Goal: Information Seeking & Learning: Learn about a topic

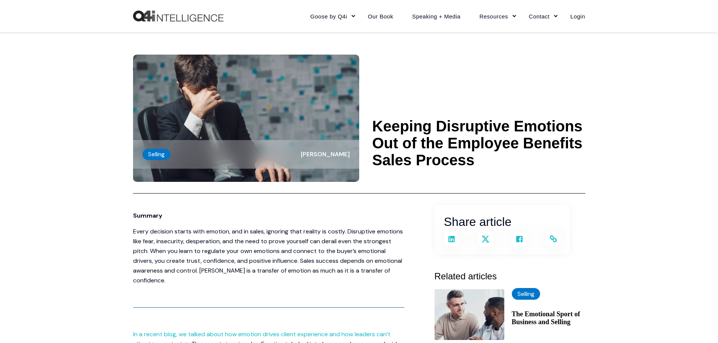
scroll to position [339, 0]
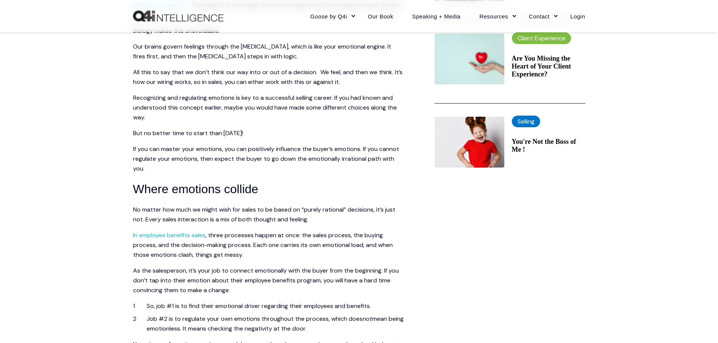
click at [268, 97] on span "Recognizing and regulating emotions is key to a successful selling career. If y…" at bounding box center [265, 107] width 264 height 27
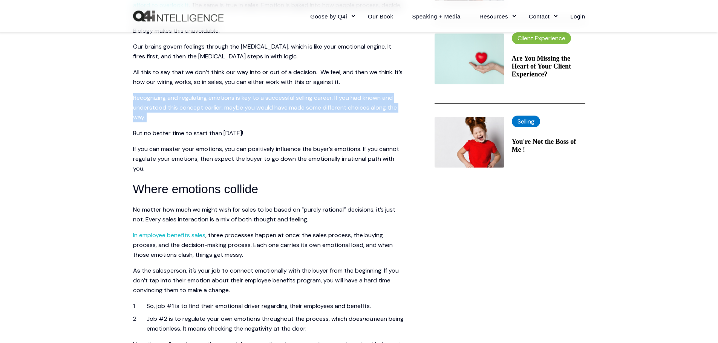
click at [268, 97] on span "Recognizing and regulating emotions is key to a successful selling career. If y…" at bounding box center [265, 107] width 264 height 27
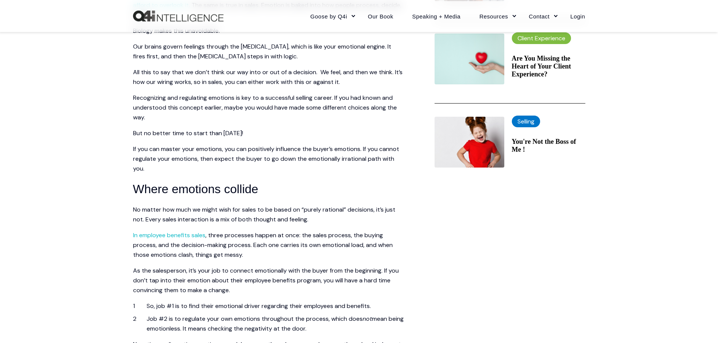
click at [278, 98] on span "Recognizing and regulating emotions is key to a successful selling career. If y…" at bounding box center [265, 107] width 264 height 27
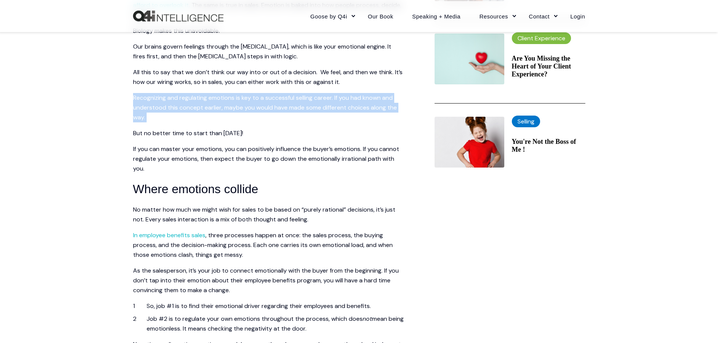
click at [278, 98] on span "Recognizing and regulating emotions is key to a successful selling career. If y…" at bounding box center [265, 107] width 264 height 27
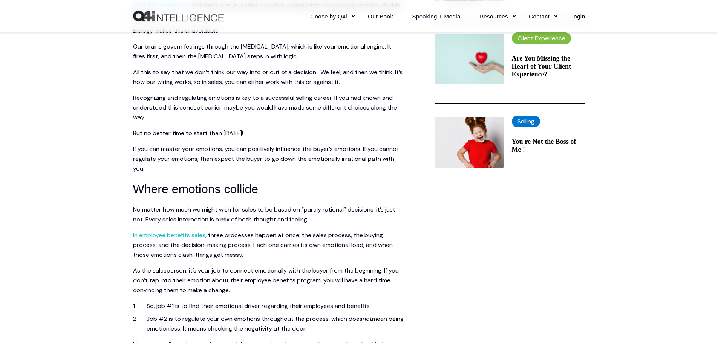
click at [142, 153] on p "If you can master your emotions, you can positively influence the buyer’s emoti…" at bounding box center [268, 158] width 271 height 29
click at [253, 97] on span "Recognizing and regulating emotions is key to a successful selling career. If y…" at bounding box center [265, 107] width 264 height 27
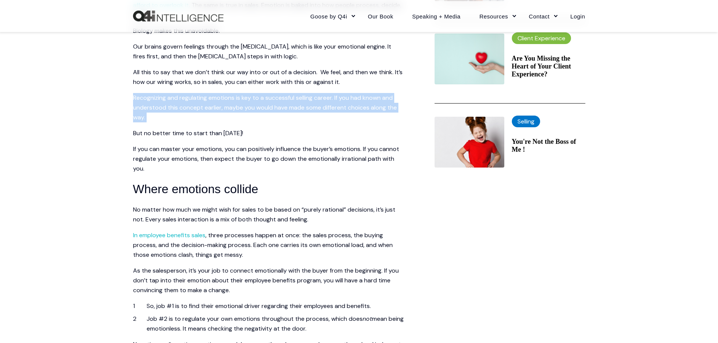
click at [253, 97] on span "Recognizing and regulating emotions is key to a successful selling career. If y…" at bounding box center [265, 107] width 264 height 27
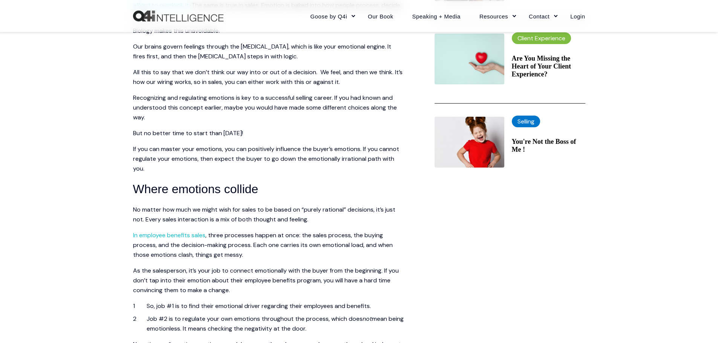
click at [383, 154] on p "If you can master your emotions, you can positively influence the buyer’s emoti…" at bounding box center [268, 158] width 271 height 29
click at [264, 73] on span "All this to say that we don’t think our way into or out of a decision. We feel,…" at bounding box center [267, 77] width 269 height 18
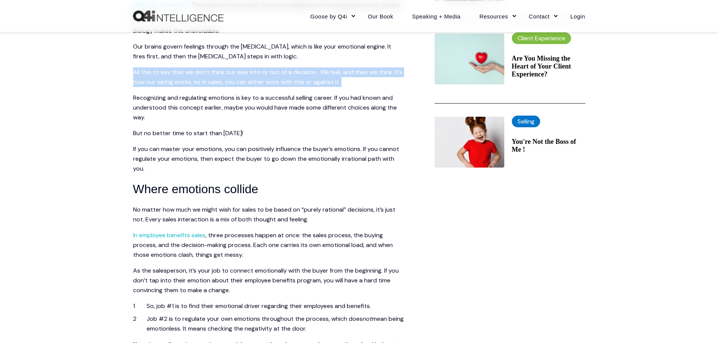
click at [264, 73] on span "All this to say that we don’t think our way into or out of a decision. We feel,…" at bounding box center [267, 77] width 269 height 18
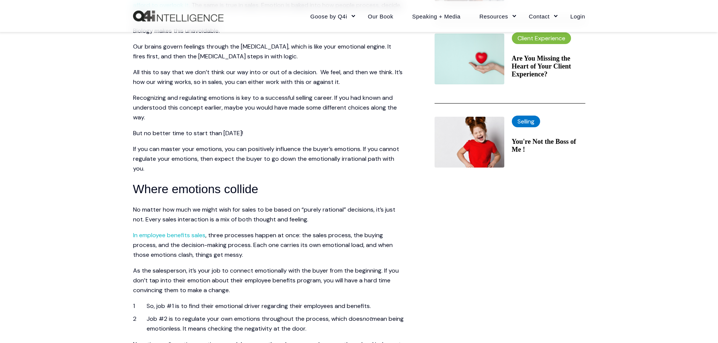
click at [147, 105] on span "Recognizing and regulating emotions is key to a successful selling career. If y…" at bounding box center [265, 107] width 264 height 27
click at [253, 70] on span "All this to say that we don’t think our way into or out of a decision. We feel,…" at bounding box center [267, 77] width 269 height 18
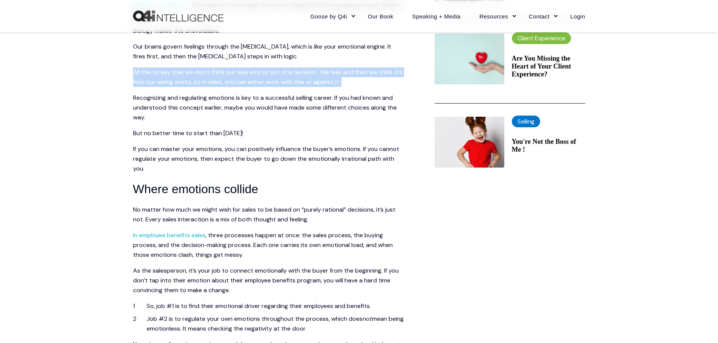
click at [253, 70] on span "All this to say that we don’t think our way into or out of a decision. We feel,…" at bounding box center [267, 77] width 269 height 18
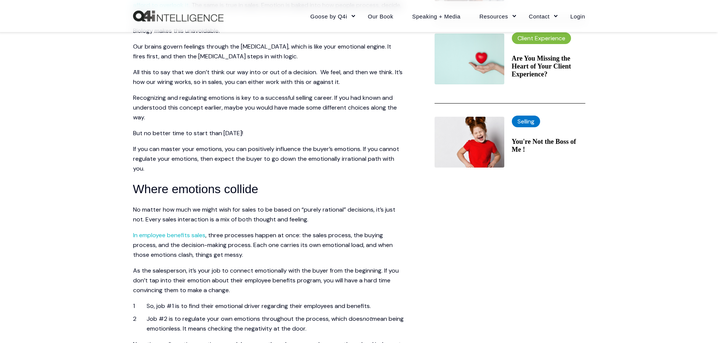
click at [381, 106] on span "Recognizing and regulating emotions is key to a successful selling career. If y…" at bounding box center [265, 107] width 264 height 27
click at [262, 156] on span "If you can master your emotions, you can positively influence the buyer’s emoti…" at bounding box center [266, 158] width 266 height 27
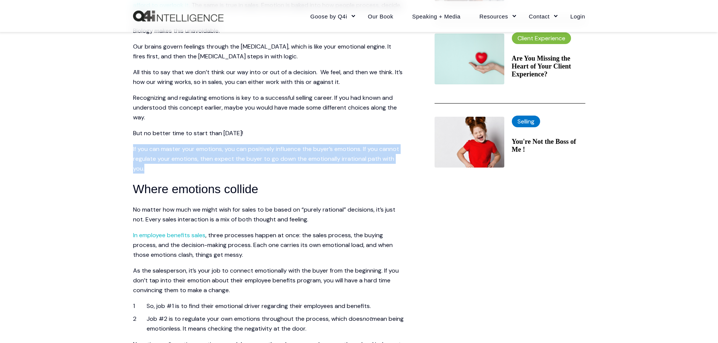
click at [262, 156] on span "If you can master your emotions, you can positively influence the buyer’s emoti…" at bounding box center [266, 158] width 266 height 27
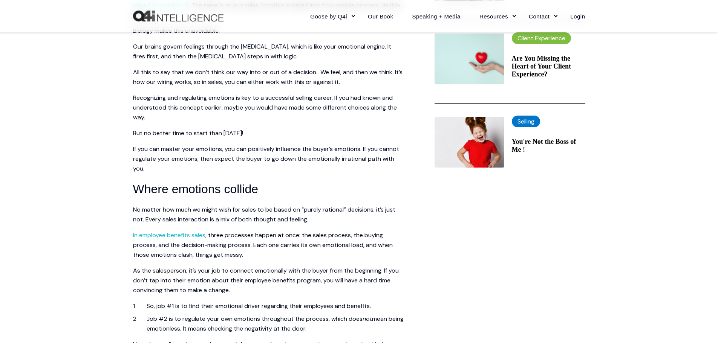
click at [253, 275] on p "As the salesperson, it’s your job to connect emotionally with the buyer from th…" at bounding box center [268, 280] width 271 height 29
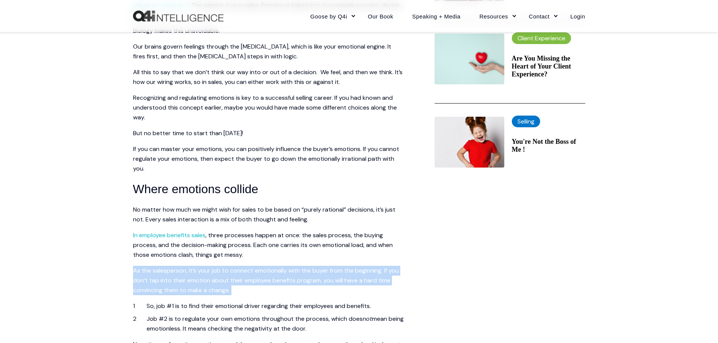
click at [253, 275] on p "As the salesperson, it’s your job to connect emotionally with the buyer from th…" at bounding box center [268, 280] width 271 height 29
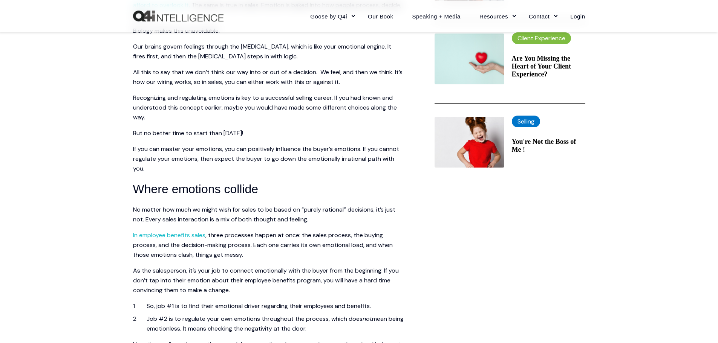
click at [264, 74] on span "All this to say that we don’t think our way into or out of a decision. We feel,…" at bounding box center [267, 77] width 269 height 18
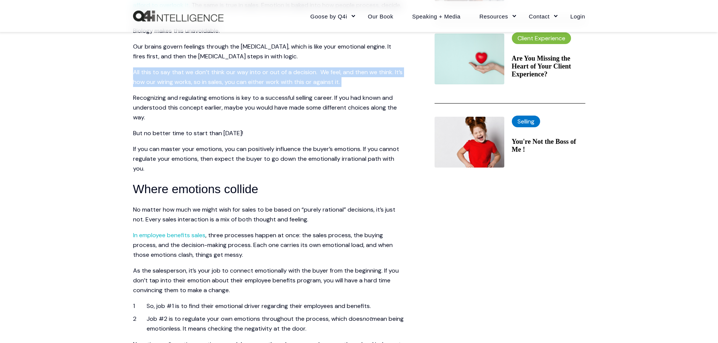
click at [264, 74] on span "All this to say that we don’t think our way into or out of a decision. We feel,…" at bounding box center [267, 77] width 269 height 18
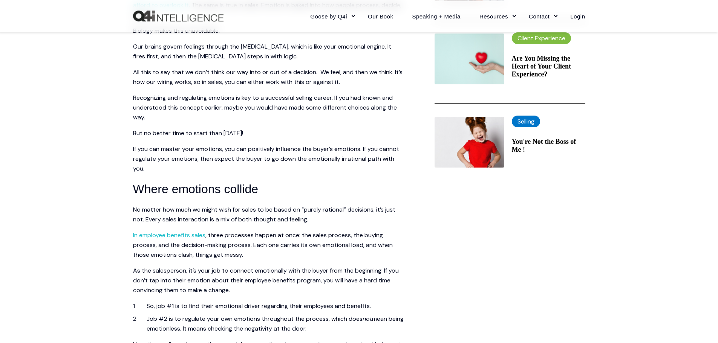
click at [266, 104] on span "Recognizing and regulating emotions is key to a successful selling career. If y…" at bounding box center [265, 107] width 264 height 27
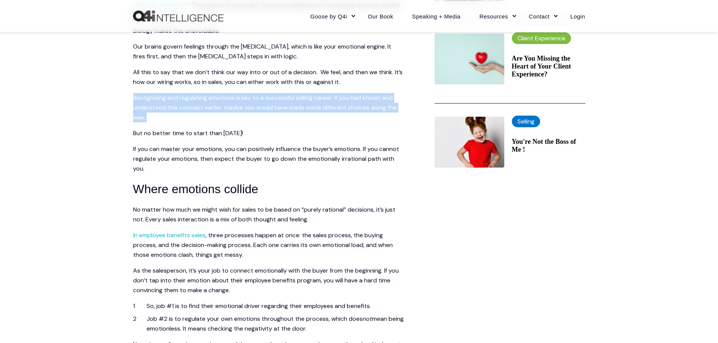
click at [266, 104] on span "Recognizing and regulating emotions is key to a successful selling career. If y…" at bounding box center [265, 107] width 264 height 27
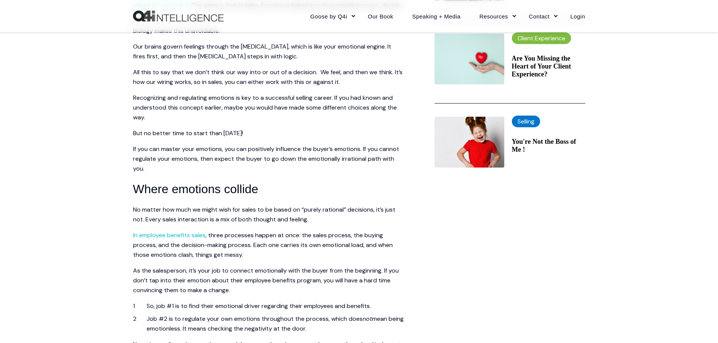
click at [155, 159] on span "If you can master your emotions, you can positively influence the buyer’s emoti…" at bounding box center [266, 158] width 266 height 27
click at [257, 108] on span "Recognizing and regulating emotions is key to a successful selling career. If y…" at bounding box center [265, 107] width 264 height 27
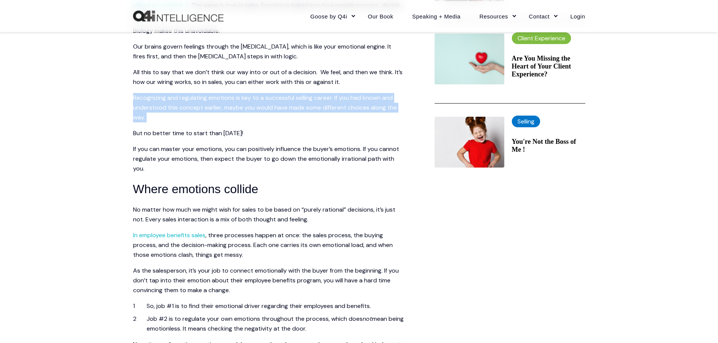
click at [257, 108] on span "Recognizing and regulating emotions is key to a successful selling career. If y…" at bounding box center [265, 107] width 264 height 27
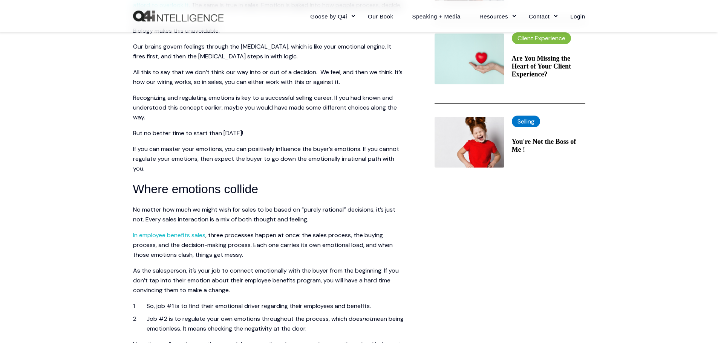
click at [385, 154] on p "If you can master your emotions, you can positively influence the buyer’s emoti…" at bounding box center [268, 158] width 271 height 29
click at [377, 154] on p "If you can master your emotions, you can positively influence the buyer’s emoti…" at bounding box center [268, 158] width 271 height 29
click at [371, 154] on p "If you can master your emotions, you can positively influence the buyer’s emoti…" at bounding box center [268, 158] width 271 height 29
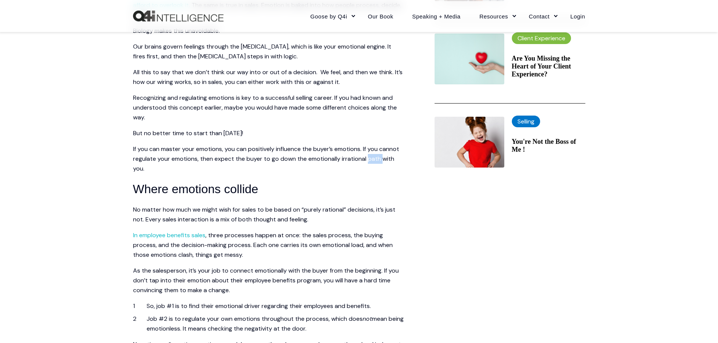
click at [371, 154] on p "If you can master your emotions, you can positively influence the buyer’s emoti…" at bounding box center [268, 158] width 271 height 29
click at [262, 244] on span ", three processes happen at once: the sales process, the buying process, and th…" at bounding box center [263, 244] width 260 height 27
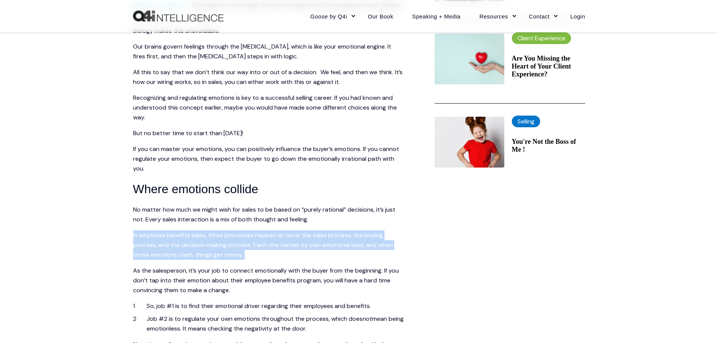
click at [262, 244] on span ", three processes happen at once: the sales process, the buying process, and th…" at bounding box center [263, 244] width 260 height 27
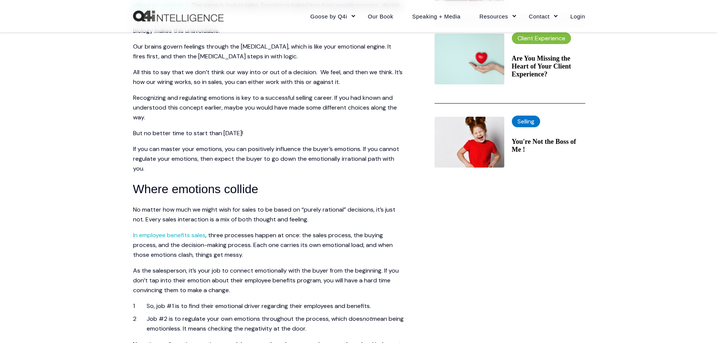
click at [275, 50] on p "Our brains govern feelings through the [MEDICAL_DATA], which is like your emoti…" at bounding box center [268, 52] width 271 height 20
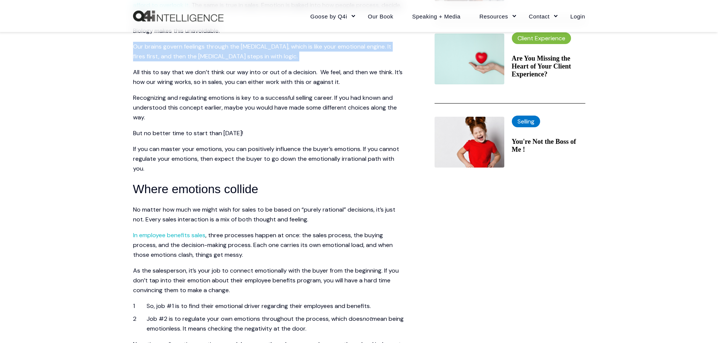
click at [275, 50] on p "Our brains govern feelings through the [MEDICAL_DATA], which is like your emoti…" at bounding box center [268, 52] width 271 height 20
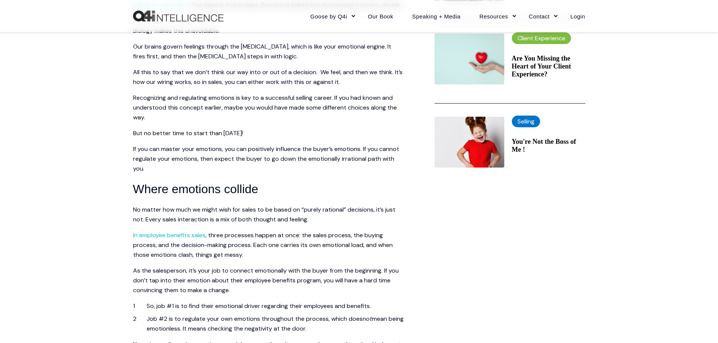
click at [266, 153] on span "If you can master your emotions, you can positively influence the buyer’s emoti…" at bounding box center [266, 158] width 266 height 27
click at [276, 147] on span "If you can master your emotions, you can positively influence the buyer’s emoti…" at bounding box center [266, 158] width 266 height 27
click at [273, 47] on span "Our brains govern feelings through the [MEDICAL_DATA], which is like your emoti…" at bounding box center [262, 52] width 258 height 18
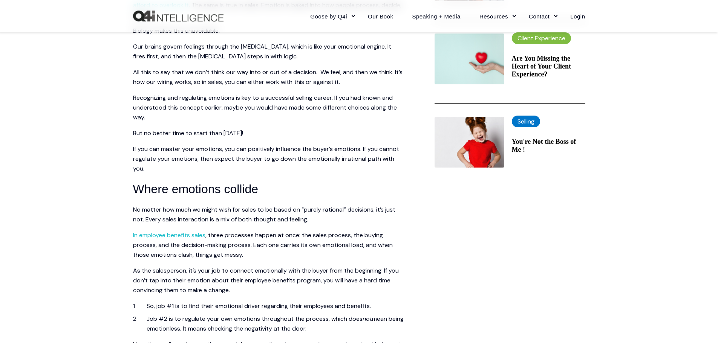
click at [273, 47] on span "Our brains govern feelings through the [MEDICAL_DATA], which is like your emoti…" at bounding box center [262, 52] width 258 height 18
click at [273, 157] on span "If you can master your emotions, you can positively influence the buyer’s emoti…" at bounding box center [266, 158] width 266 height 27
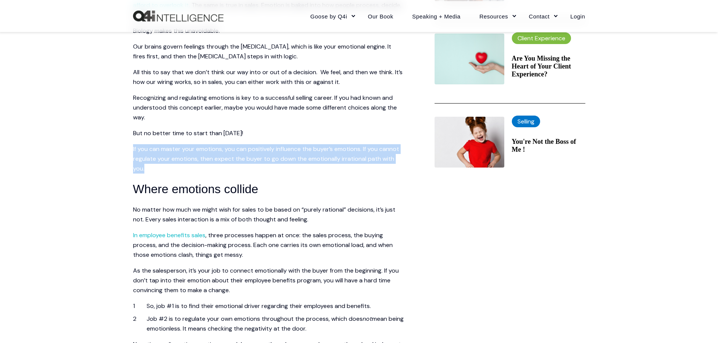
click at [273, 157] on span "If you can master your emotions, you can positively influence the buyer’s emoti…" at bounding box center [266, 158] width 266 height 27
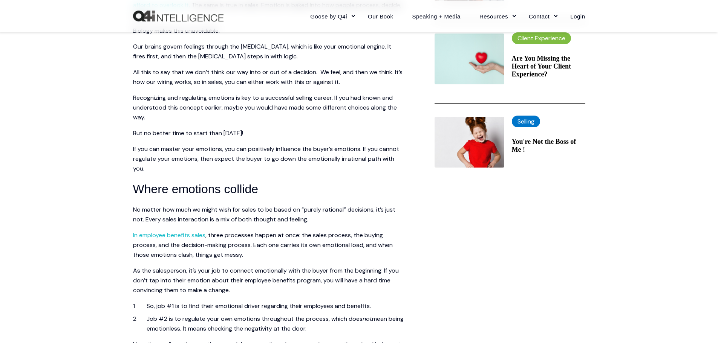
click at [267, 97] on span "Recognizing and regulating emotions is key to a successful selling career. If y…" at bounding box center [265, 107] width 264 height 27
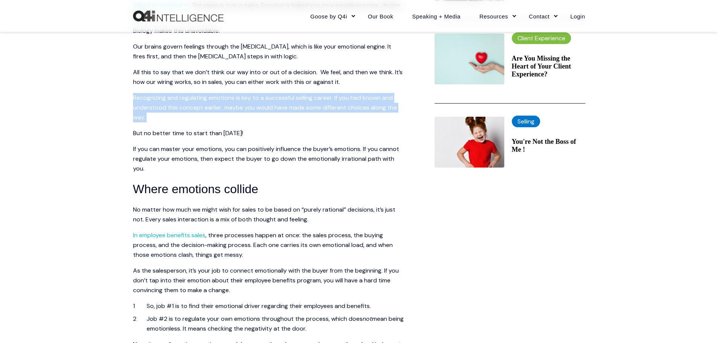
click at [267, 97] on span "Recognizing and regulating emotions is key to a successful selling career. If y…" at bounding box center [265, 107] width 264 height 27
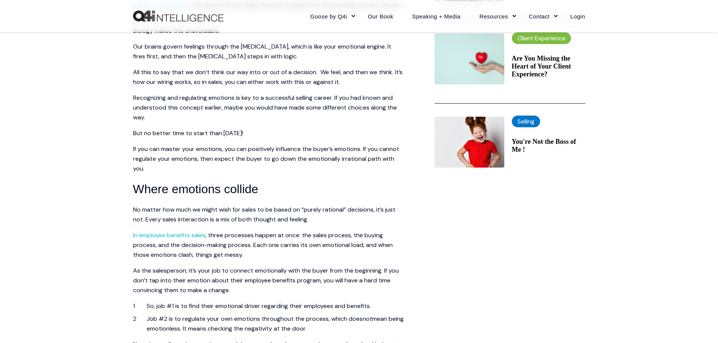
click at [148, 149] on span "If you can master your emotions, you can positively influence the buyer’s emoti…" at bounding box center [266, 158] width 266 height 27
click at [254, 96] on span "Recognizing and regulating emotions is key to a successful selling career. If y…" at bounding box center [265, 107] width 264 height 27
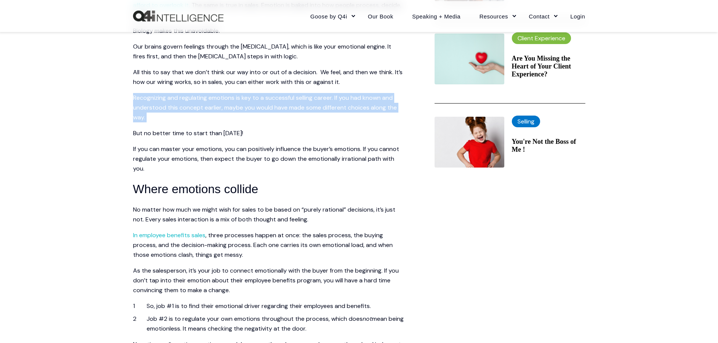
click at [254, 96] on span "Recognizing and regulating emotions is key to a successful selling career. If y…" at bounding box center [265, 107] width 264 height 27
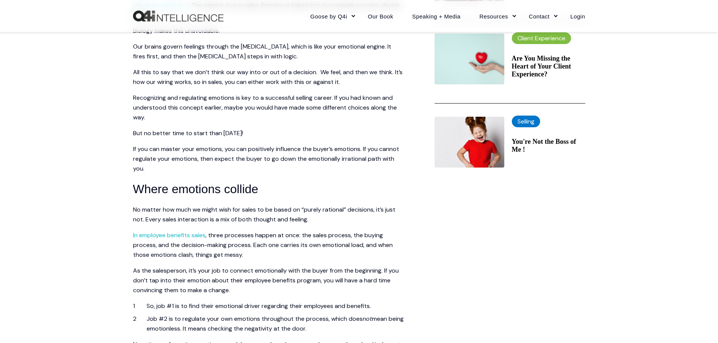
click at [382, 153] on p "If you can master your emotions, you can positively influence the buyer’s emoti…" at bounding box center [268, 158] width 271 height 29
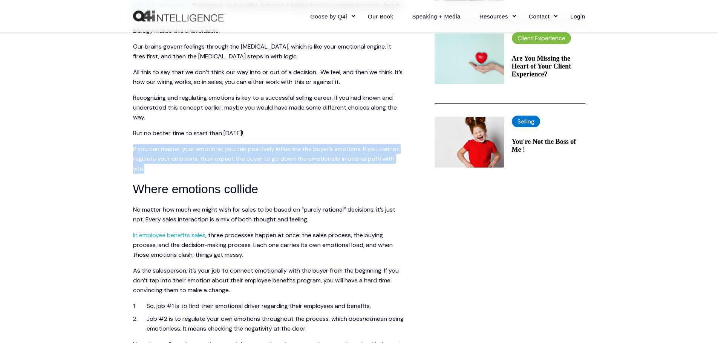
click at [382, 153] on p "If you can master your emotions, you can positively influence the buyer’s emoti…" at bounding box center [268, 158] width 271 height 29
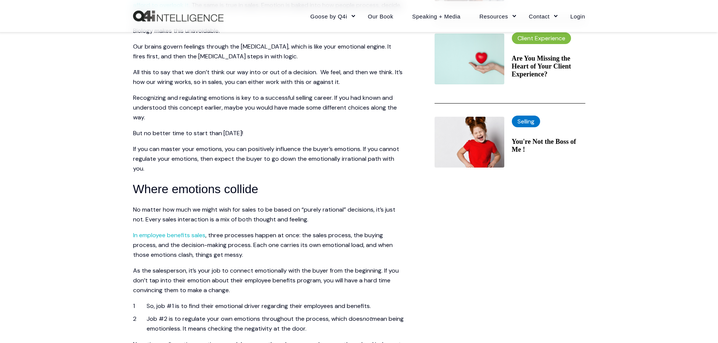
click at [261, 100] on span "Recognizing and regulating emotions is key to a successful selling career. If y…" at bounding box center [265, 107] width 264 height 27
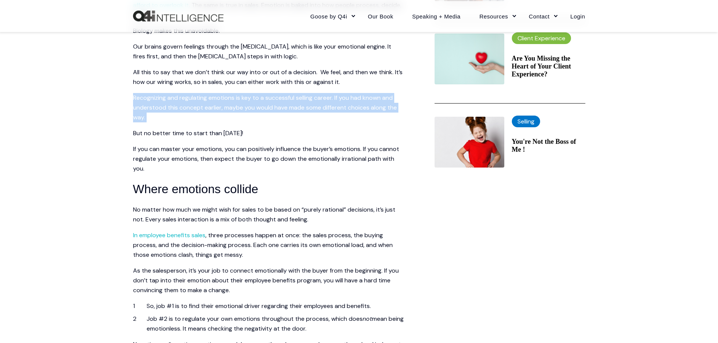
click at [261, 100] on span "Recognizing and regulating emotions is key to a successful selling career. If y…" at bounding box center [265, 107] width 264 height 27
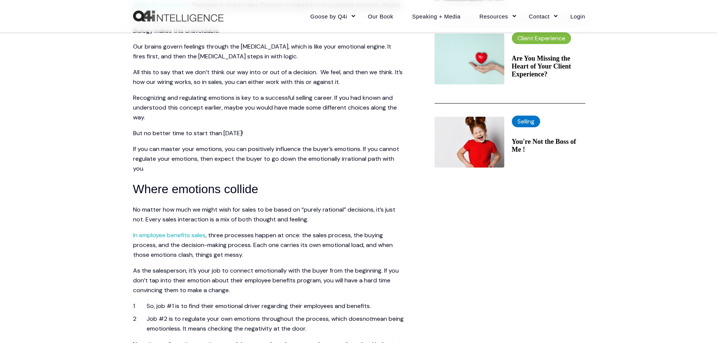
drag, startPoint x: 258, startPoint y: 149, endPoint x: 255, endPoint y: 116, distance: 33.3
click at [258, 147] on span "If you can master your emotions, you can positively influence the buyer’s emoti…" at bounding box center [266, 158] width 266 height 27
click at [262, 77] on p "All this to say that we don’t think our way into or out of a decision. We feel,…" at bounding box center [268, 77] width 271 height 20
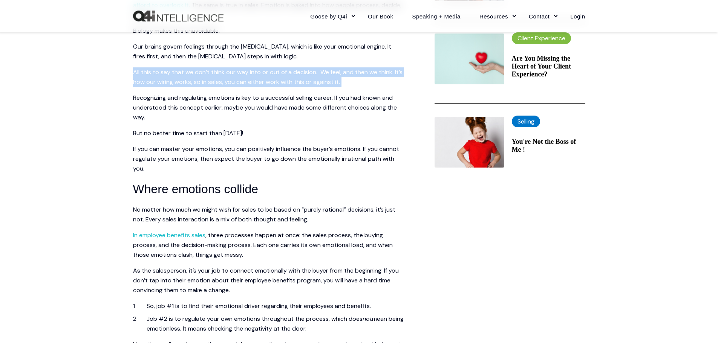
click at [262, 77] on p "All this to say that we don’t think our way into or out of a decision. We feel,…" at bounding box center [268, 77] width 271 height 20
click at [263, 154] on p "If you can master your emotions, you can positively influence the buyer’s emoti…" at bounding box center [268, 158] width 271 height 29
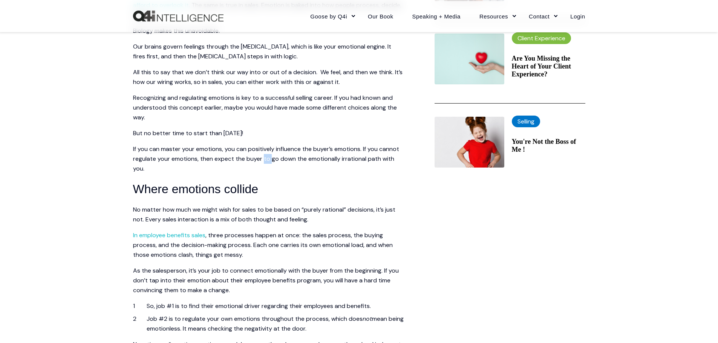
click at [263, 154] on p "If you can master your emotions, you can positively influence the buyer’s emoti…" at bounding box center [268, 158] width 271 height 29
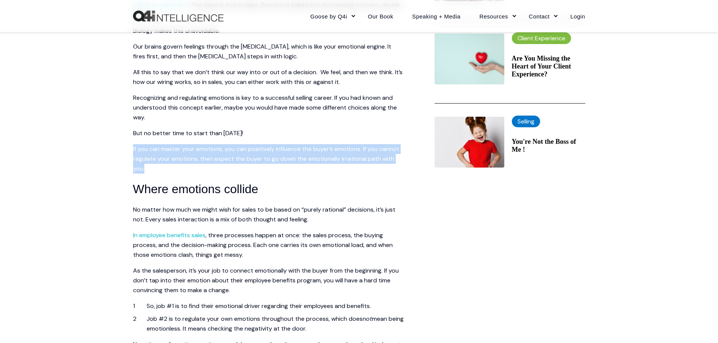
click at [263, 154] on p "If you can master your emotions, you can positively influence the buyer’s emoti…" at bounding box center [268, 158] width 271 height 29
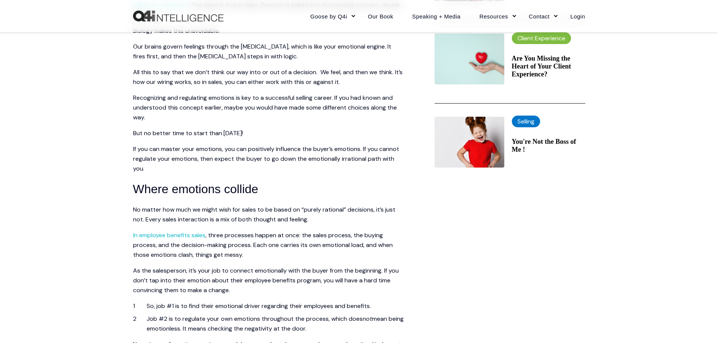
click at [267, 79] on span "All this to say that we don’t think our way into or out of a decision. We feel,…" at bounding box center [267, 77] width 269 height 18
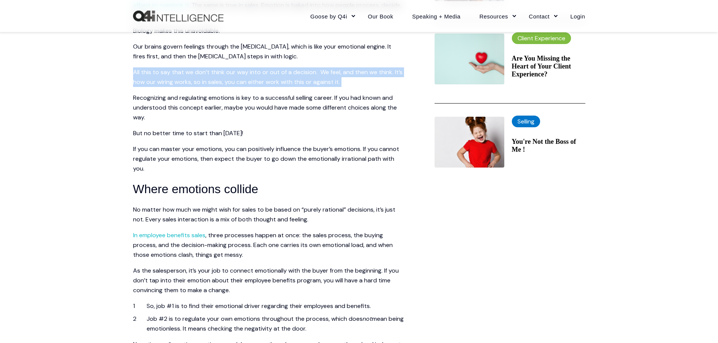
click at [267, 79] on span "All this to say that we don’t think our way into or out of a decision. We feel,…" at bounding box center [267, 77] width 269 height 18
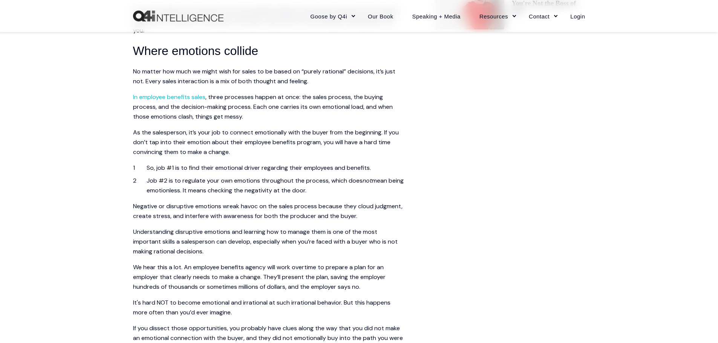
scroll to position [490, 0]
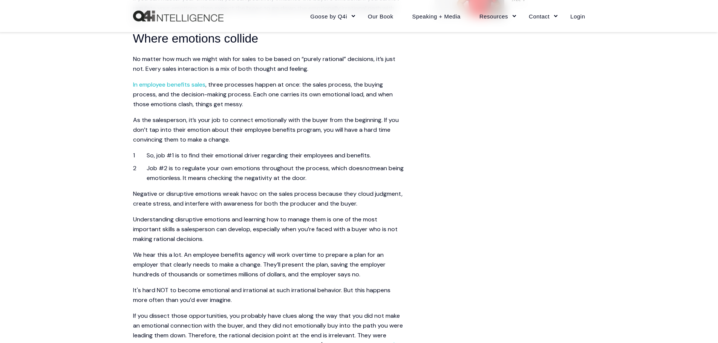
click at [278, 122] on span "As the salesperson, it’s your job to connect emotionally with the buyer from th…" at bounding box center [266, 129] width 266 height 27
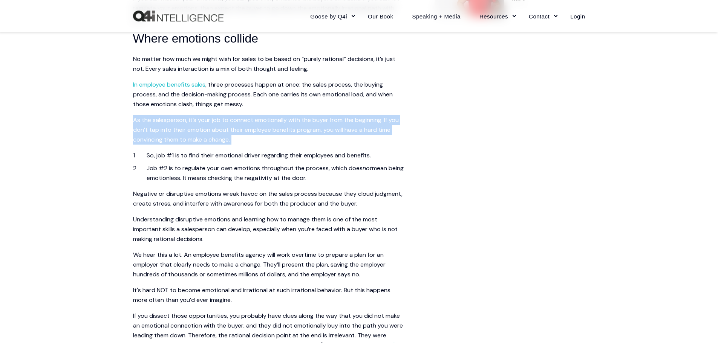
click at [278, 122] on span "As the salesperson, it’s your job to connect emotionally with the buyer from th…" at bounding box center [266, 129] width 266 height 27
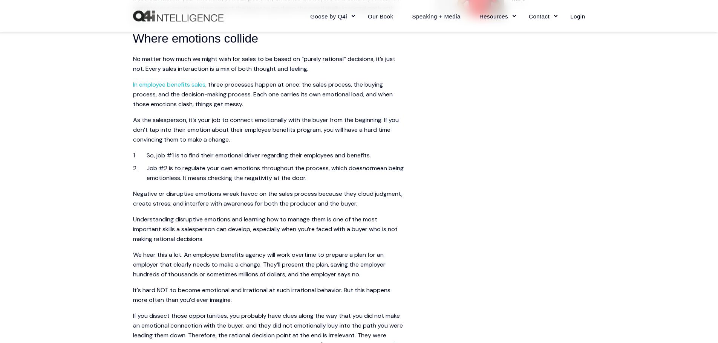
click at [149, 194] on span "Negative or disruptive emotions wreak havoc on the sales process because they c…" at bounding box center [267, 199] width 269 height 18
click at [255, 118] on span "As the salesperson, it’s your job to connect emotionally with the buyer from th…" at bounding box center [266, 129] width 266 height 27
click at [397, 197] on span "Negative or disruptive emotions wreak havoc on the sales process because they c…" at bounding box center [267, 199] width 269 height 18
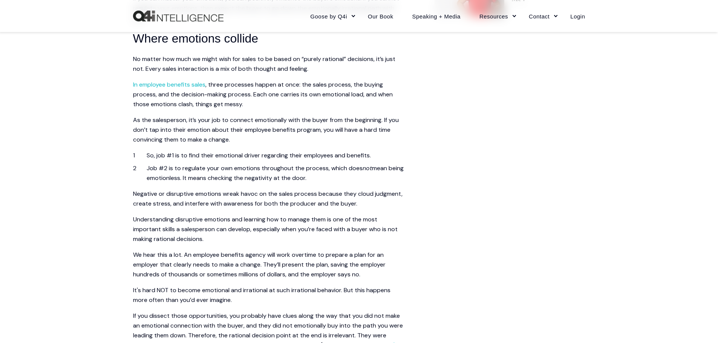
click at [255, 267] on span "We hear this a lot. An employee benefits agency will work overtime to prepare a…" at bounding box center [259, 264] width 252 height 27
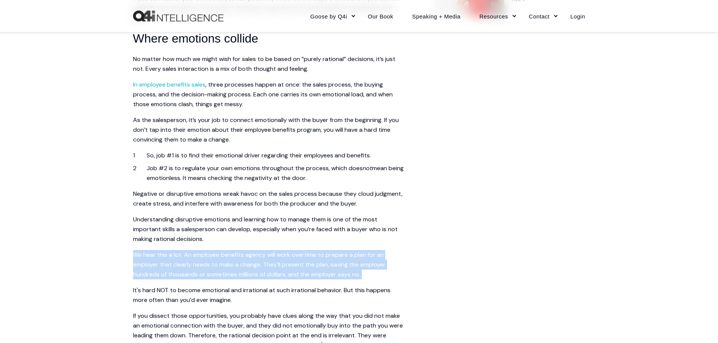
click at [255, 267] on span "We hear this a lot. An employee benefits agency will work overtime to prepare a…" at bounding box center [259, 264] width 252 height 27
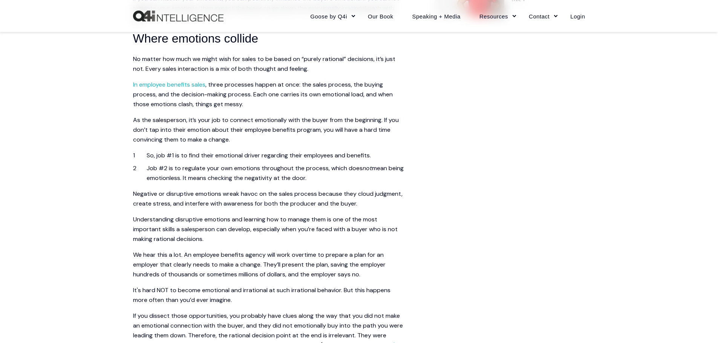
click at [258, 72] on span "No matter how much we might wish for sales to be based on “purely rational” dec…" at bounding box center [264, 64] width 262 height 18
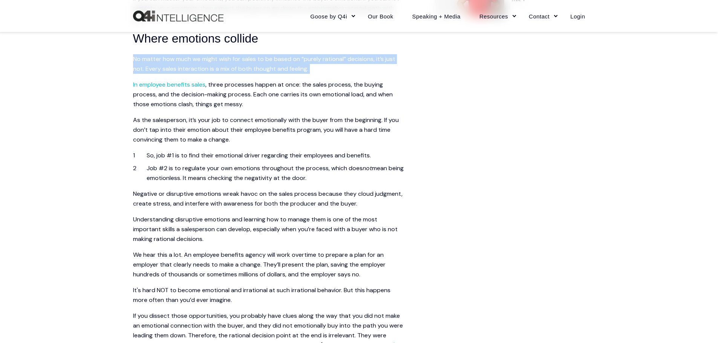
click at [258, 72] on span "No matter how much we might wish for sales to be based on “purely rational” dec…" at bounding box center [264, 64] width 262 height 18
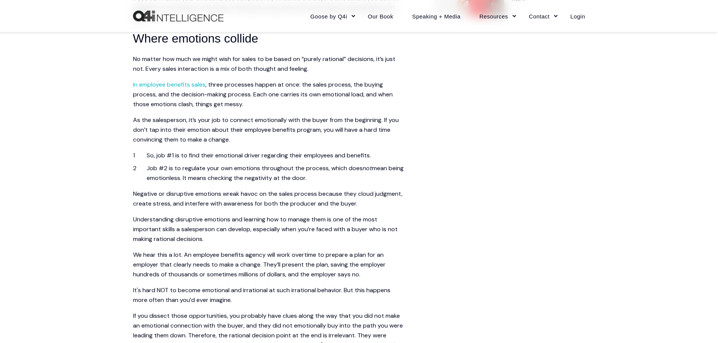
click at [258, 325] on span "If you dissect those opportunities, you probably have clues along the way that …" at bounding box center [268, 335] width 270 height 47
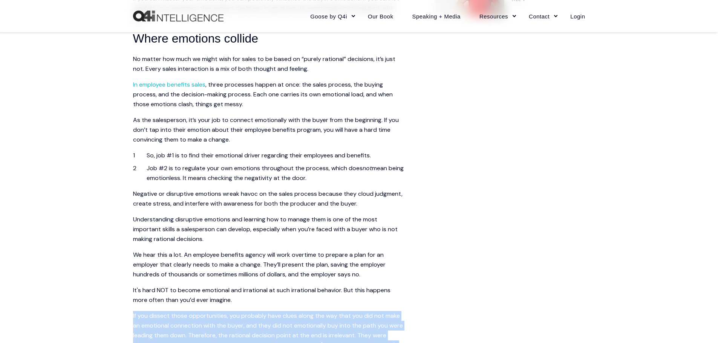
click at [258, 325] on span "If you dissect those opportunities, you probably have clues along the way that …" at bounding box center [268, 335] width 270 height 47
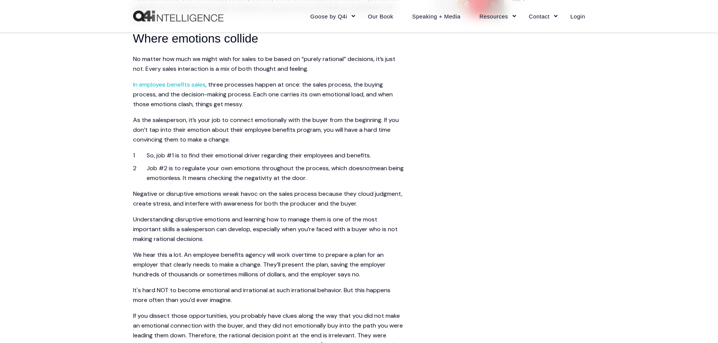
click at [258, 269] on p "We hear this a lot. An employee benefits agency will work overtime to prepare a…" at bounding box center [268, 264] width 271 height 29
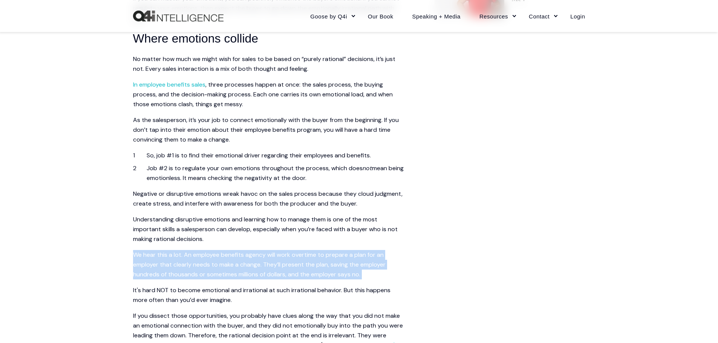
click at [258, 269] on p "We hear this a lot. An employee benefits agency will work overtime to prepare a…" at bounding box center [268, 264] width 271 height 29
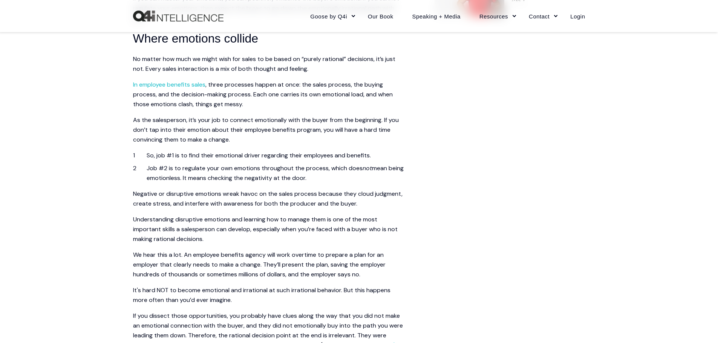
click at [135, 328] on span "If you dissect those opportunities, you probably have clues along the way that …" at bounding box center [268, 335] width 270 height 47
click at [250, 262] on span "We hear this a lot. An employee benefits agency will work overtime to prepare a…" at bounding box center [259, 264] width 252 height 27
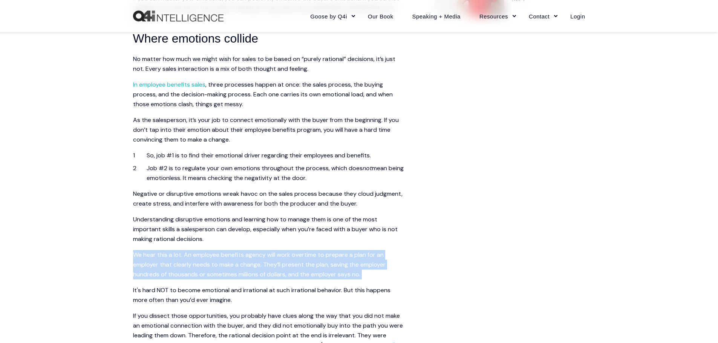
click at [250, 262] on span "We hear this a lot. An employee benefits agency will work overtime to prepare a…" at bounding box center [259, 264] width 252 height 27
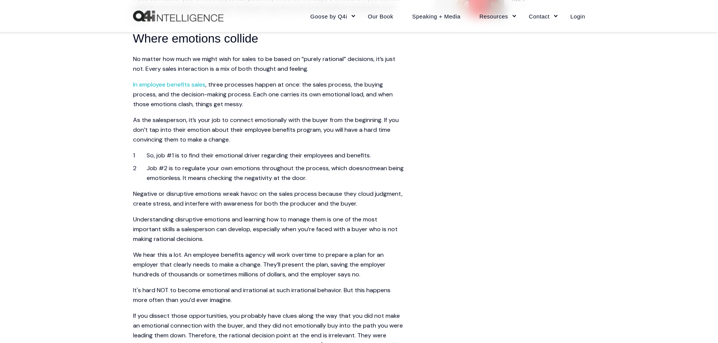
click at [374, 322] on span "If you dissect those opportunities, you probably have clues along the way that …" at bounding box center [268, 335] width 270 height 47
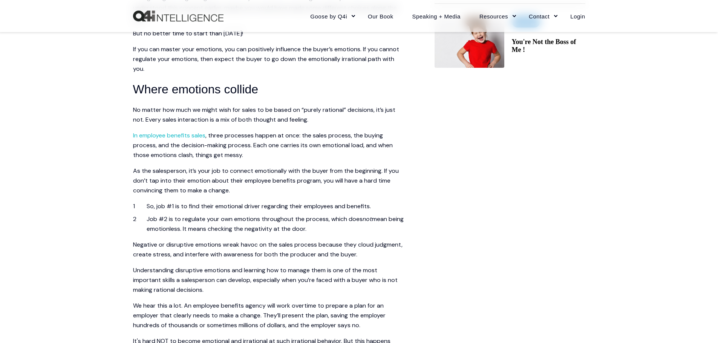
scroll to position [452, 0]
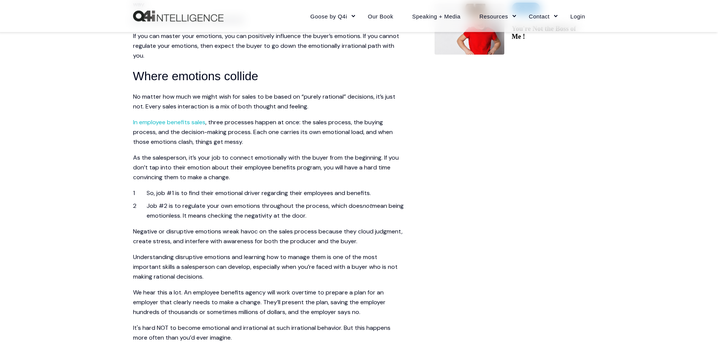
click at [254, 123] on span ", three processes happen at once: the sales process, the buying process, and th…" at bounding box center [263, 131] width 260 height 27
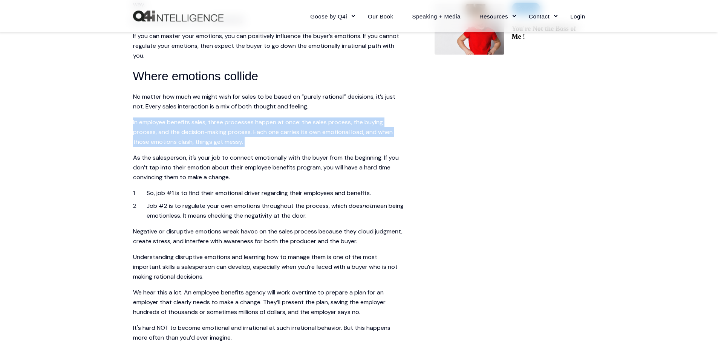
click at [254, 123] on span ", three processes happen at once: the sales process, the buying process, and th…" at bounding box center [263, 131] width 260 height 27
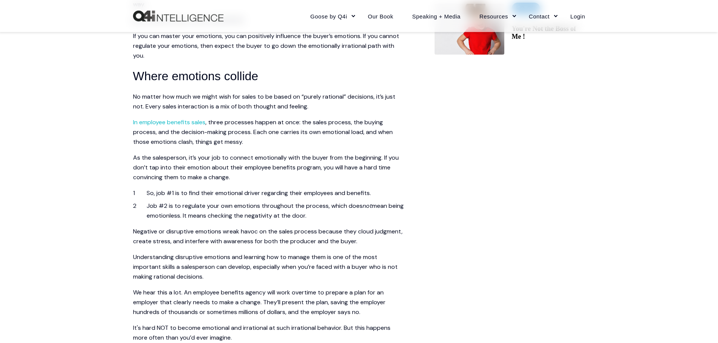
drag, startPoint x: 142, startPoint y: 163, endPoint x: 148, endPoint y: 157, distance: 8.5
click at [141, 163] on span "As the salesperson, it’s your job to connect emotionally with the buyer from th…" at bounding box center [266, 167] width 266 height 27
click at [247, 121] on span ", three processes happen at once: the sales process, the buying process, and th…" at bounding box center [263, 131] width 260 height 27
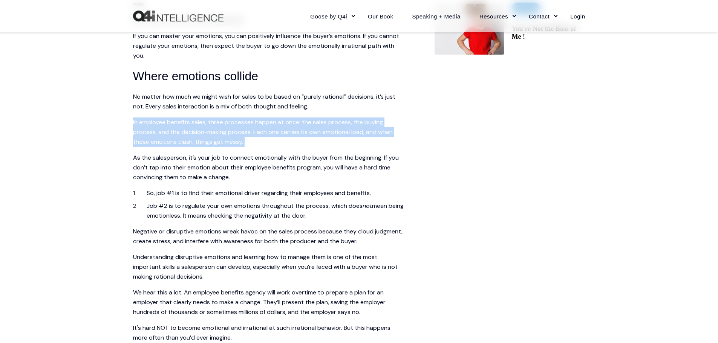
click at [247, 121] on span ", three processes happen at once: the sales process, the buying process, and th…" at bounding box center [263, 131] width 260 height 27
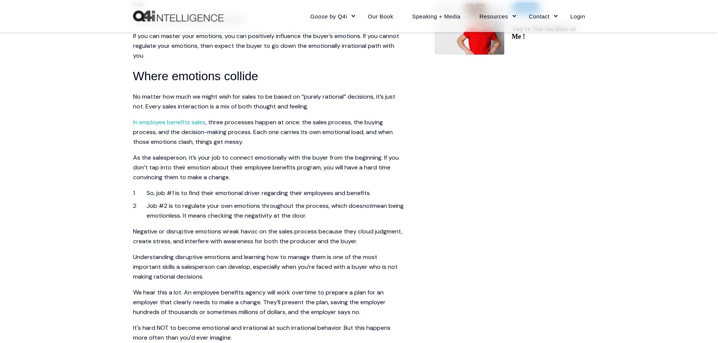
click at [387, 161] on span "As the salesperson, it’s your job to connect emotionally with the buyer from th…" at bounding box center [266, 167] width 266 height 27
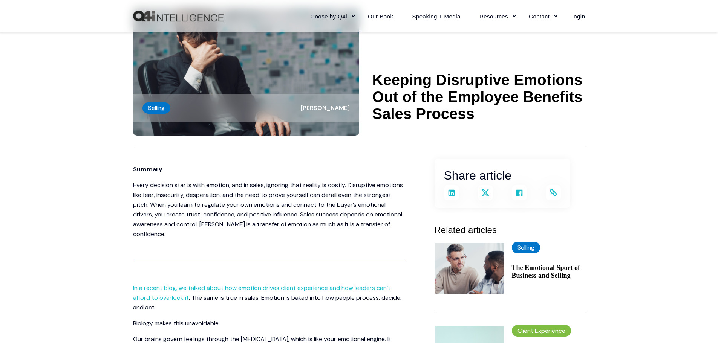
scroll to position [0, 0]
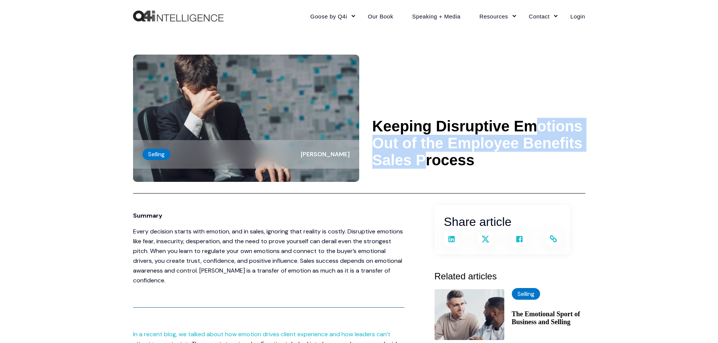
drag, startPoint x: 548, startPoint y: 145, endPoint x: 435, endPoint y: 126, distance: 114.3
click at [435, 126] on \a-------- "Keeping Disruptive Emotions Out of the Employee Benefits Sales Process" at bounding box center [478, 143] width 213 height 51
click at [476, 138] on \a-------- "Keeping Disruptive Emotions Out of the Employee Benefits Sales Process" at bounding box center [478, 143] width 213 height 51
drag, startPoint x: 518, startPoint y: 145, endPoint x: 435, endPoint y: 128, distance: 84.5
click at [435, 128] on \a-------- "Keeping Disruptive Emotions Out of the Employee Benefits Sales Process" at bounding box center [478, 143] width 213 height 51
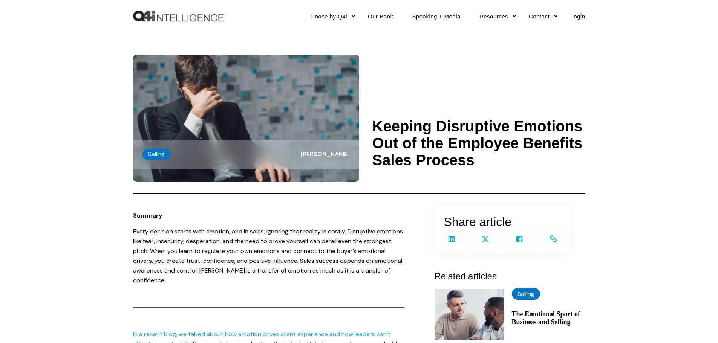
click at [362, 141] on header "Selling [PERSON_NAME] Keeping Disruptive Emotions Out of the Employee Benefits …" at bounding box center [359, 113] width 452 height 162
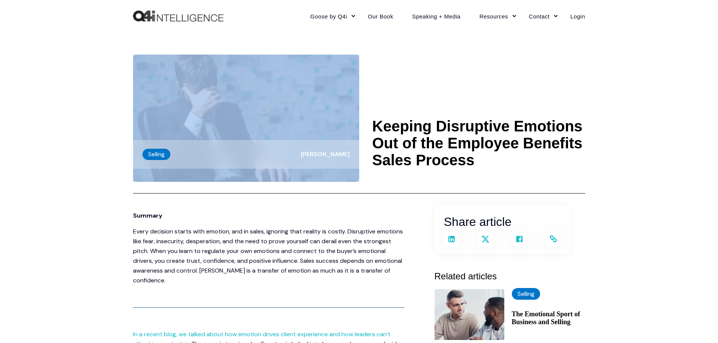
click at [362, 141] on header "Selling [PERSON_NAME] Keeping Disruptive Emotions Out of the Employee Benefits …" at bounding box center [359, 113] width 452 height 162
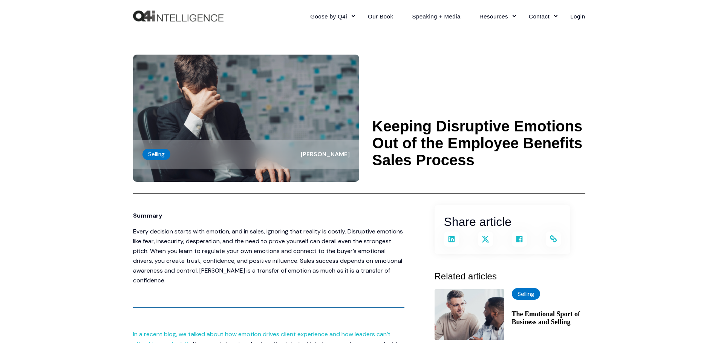
click at [543, 140] on \a-------- "Keeping Disruptive Emotions Out of the Employee Benefits Sales Process" at bounding box center [478, 143] width 213 height 51
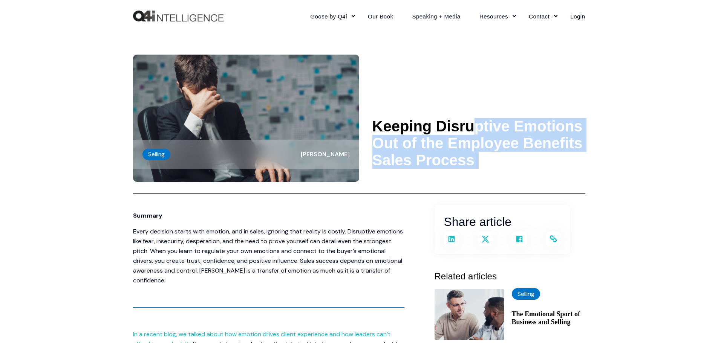
click at [543, 140] on \a-------- "Keeping Disruptive Emotions Out of the Employee Benefits Sales Process" at bounding box center [478, 143] width 213 height 51
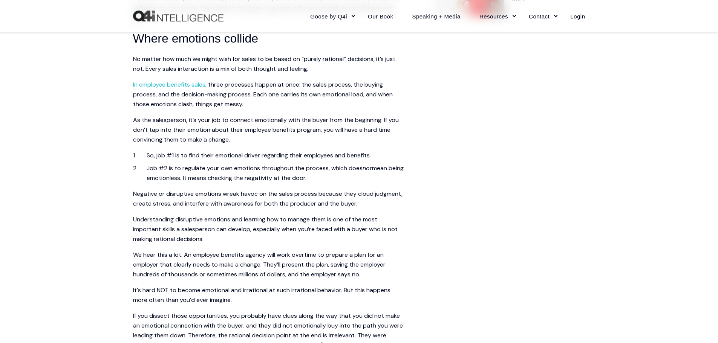
scroll to position [452, 0]
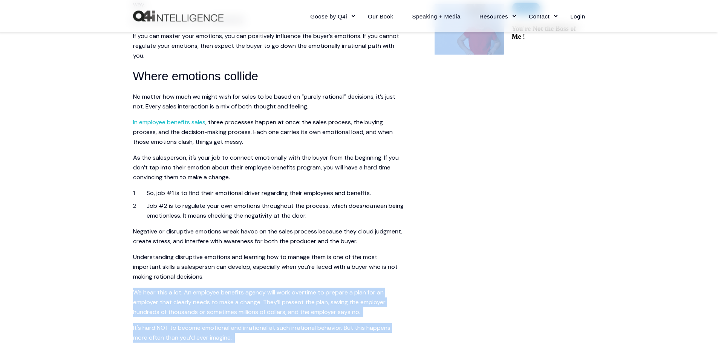
drag, startPoint x: 570, startPoint y: 272, endPoint x: 550, endPoint y: 135, distance: 138.5
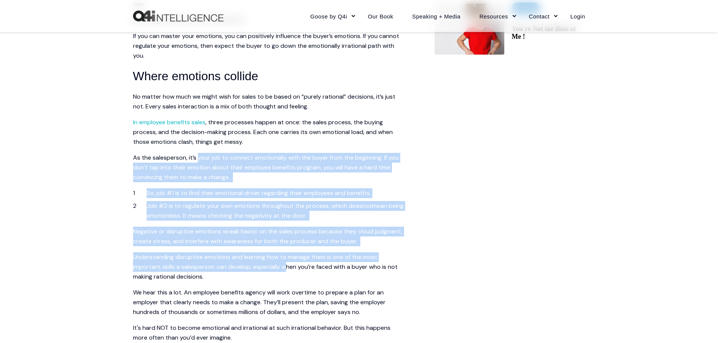
drag, startPoint x: 287, startPoint y: 263, endPoint x: 199, endPoint y: 162, distance: 134.1
click at [287, 172] on p "As the salesperson, it’s your job to connect emotionally with the buyer from th…" at bounding box center [268, 167] width 271 height 29
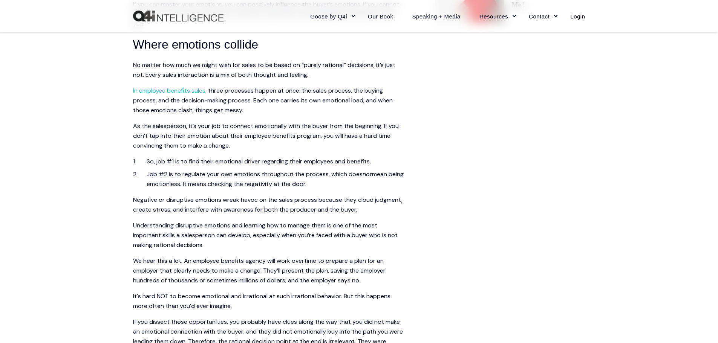
scroll to position [527, 0]
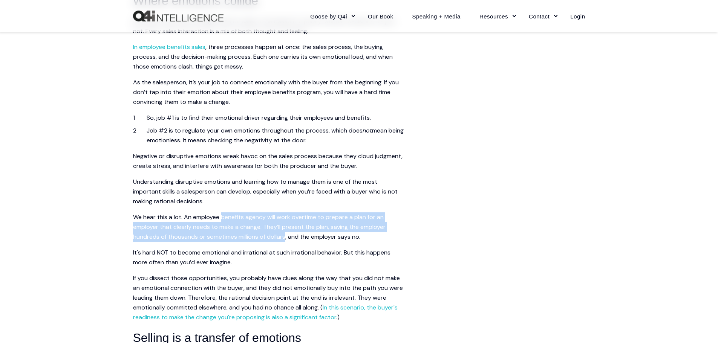
drag, startPoint x: 286, startPoint y: 238, endPoint x: 460, endPoint y: 245, distance: 173.8
click at [236, 217] on span "We hear this a lot. An employee benefits agency will work overtime to prepare a…" at bounding box center [259, 226] width 252 height 27
drag, startPoint x: 359, startPoint y: 211, endPoint x: 301, endPoint y: 229, distance: 61.0
click at [359, 211] on span "Summary Every decision starts with emotion, and in sales, ignoring that reality…" at bounding box center [268, 333] width 271 height 1298
click at [287, 237] on span "We hear this a lot. An employee benefits agency will work overtime to prepare a…" at bounding box center [259, 226] width 252 height 27
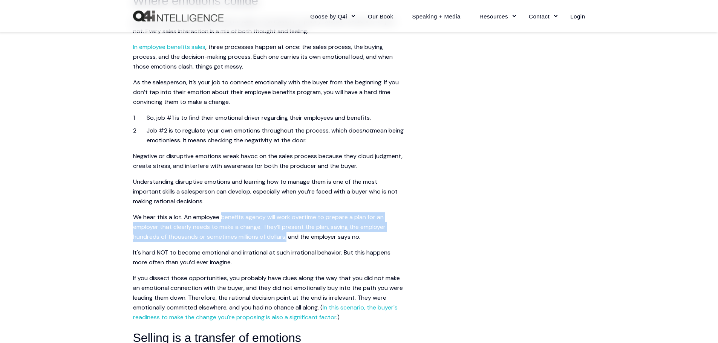
drag, startPoint x: 287, startPoint y: 237, endPoint x: 222, endPoint y: 219, distance: 67.9
click at [222, 219] on span "We hear this a lot. An employee benefits agency will work overtime to prepare a…" at bounding box center [259, 226] width 252 height 27
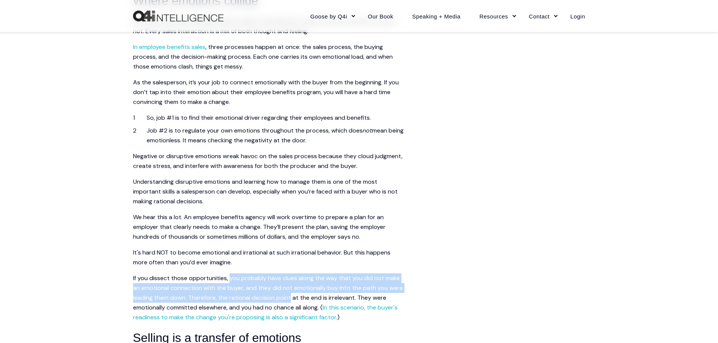
drag, startPoint x: 290, startPoint y: 298, endPoint x: 231, endPoint y: 278, distance: 63.0
click at [231, 278] on span "If you dissect those opportunities, you probably have clues along the way that …" at bounding box center [268, 297] width 270 height 47
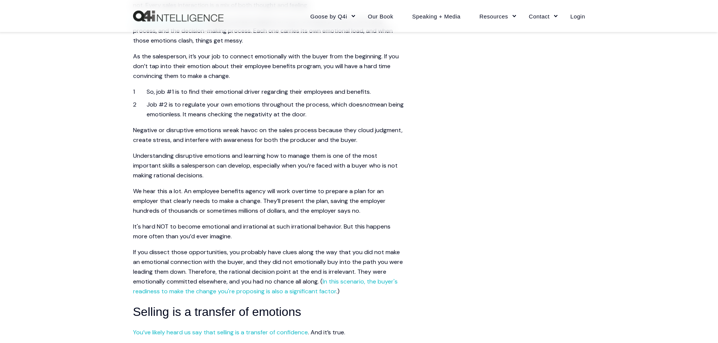
scroll to position [565, 0]
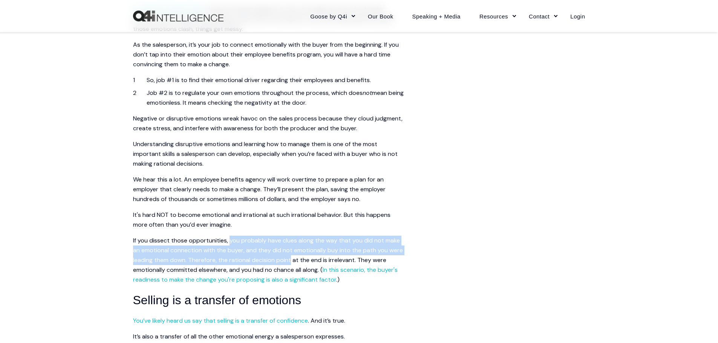
drag, startPoint x: 292, startPoint y: 259, endPoint x: 230, endPoint y: 239, distance: 65.2
click at [230, 239] on span "If you dissect those opportunities, you probably have clues along the way that …" at bounding box center [268, 260] width 270 height 47
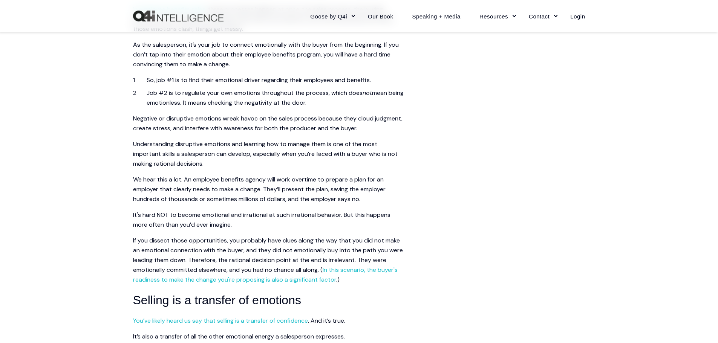
click at [504, 163] on main "Share article Link copied Summary In a recent blog, we talked about how emotion…" at bounding box center [359, 327] width 452 height 1375
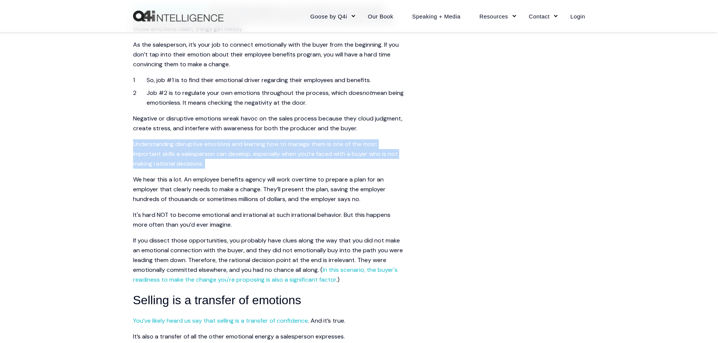
click at [504, 163] on main "Share article Link copied Summary In a recent blog, we talked about how emotion…" at bounding box center [359, 327] width 452 height 1375
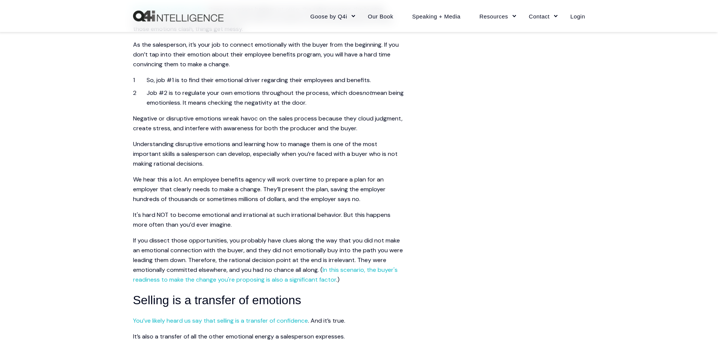
drag, startPoint x: 555, startPoint y: 239, endPoint x: 556, endPoint y: 251, distance: 12.1
click at [555, 249] on main "Share article Link copied Summary In a recent blog, we talked about how emotion…" at bounding box center [359, 327] width 452 height 1375
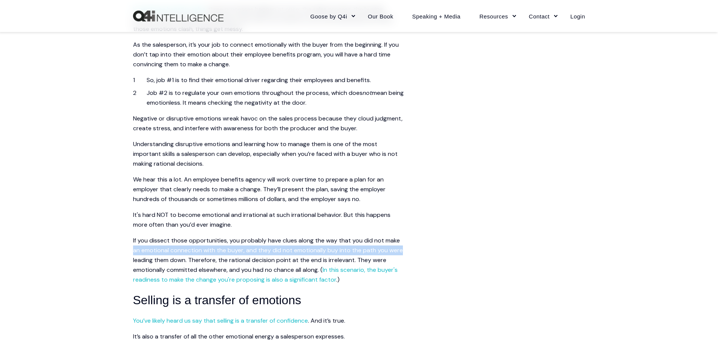
click at [556, 251] on main "Share article Link copied Summary In a recent blog, we talked about how emotion…" at bounding box center [359, 327] width 452 height 1375
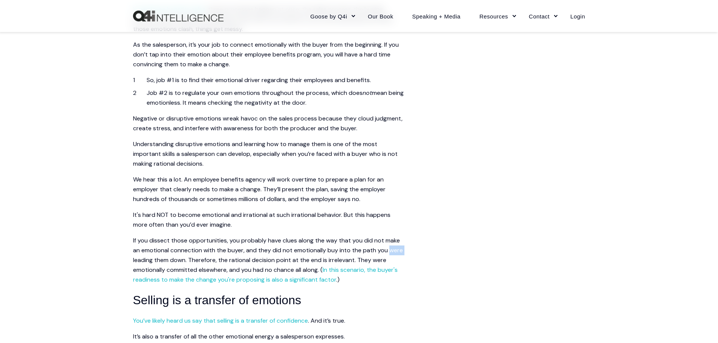
click at [556, 251] on main "Share article Link copied Summary In a recent blog, we talked about how emotion…" at bounding box center [359, 327] width 452 height 1375
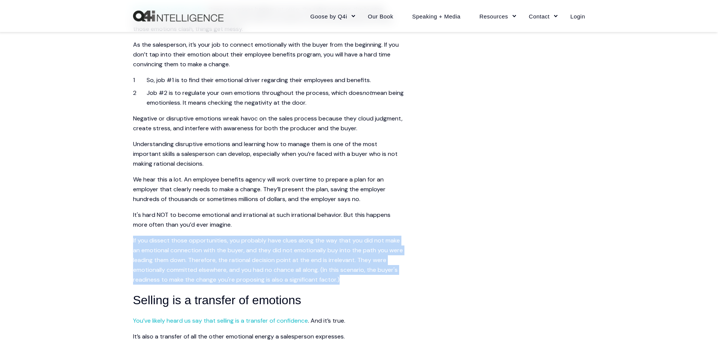
click at [556, 251] on main "Share article Link copied Summary In a recent blog, we talked about how emotion…" at bounding box center [359, 327] width 452 height 1375
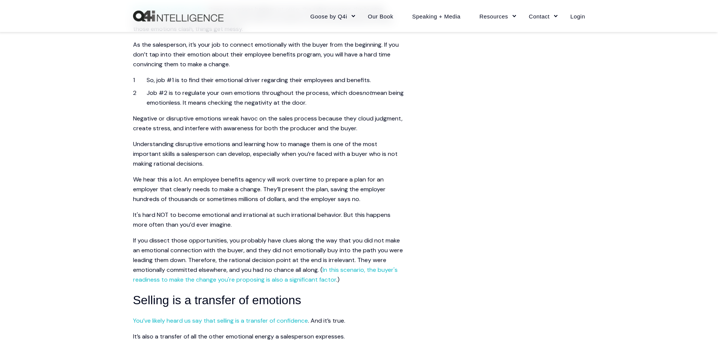
click at [556, 176] on main "Share article Link copied Summary In a recent blog, we talked about how emotion…" at bounding box center [359, 327] width 452 height 1375
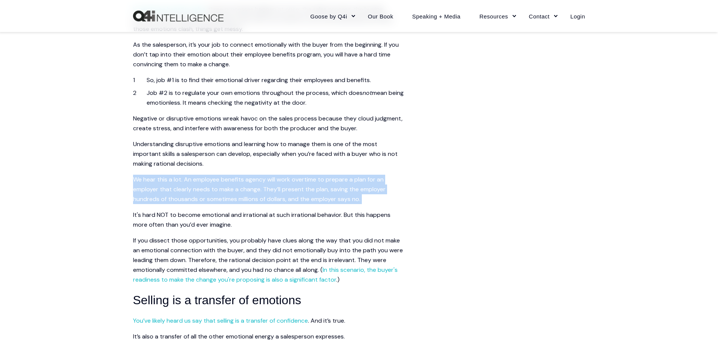
click at [556, 176] on main "Share article Link copied Summary In a recent blog, we talked about how emotion…" at bounding box center [359, 327] width 452 height 1375
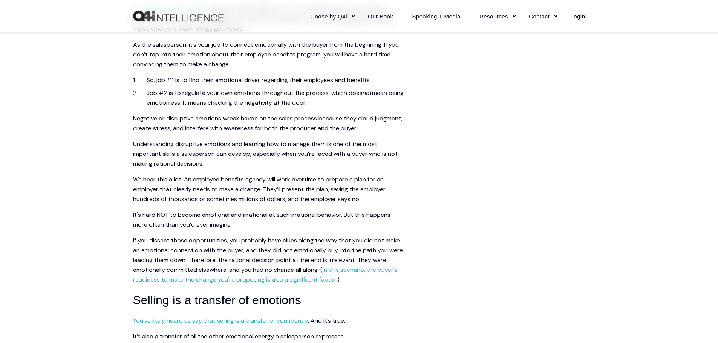
click at [546, 254] on main "Share article Link copied Summary In a recent blog, we talked about how emotion…" at bounding box center [359, 327] width 452 height 1375
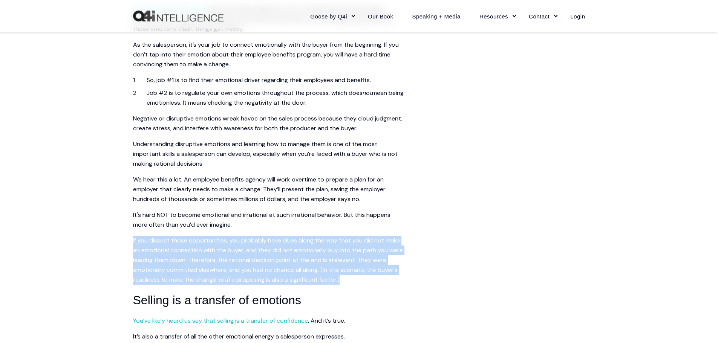
click at [546, 254] on main "Share article Link copied Summary In a recent blog, we talked about how emotion…" at bounding box center [359, 327] width 452 height 1375
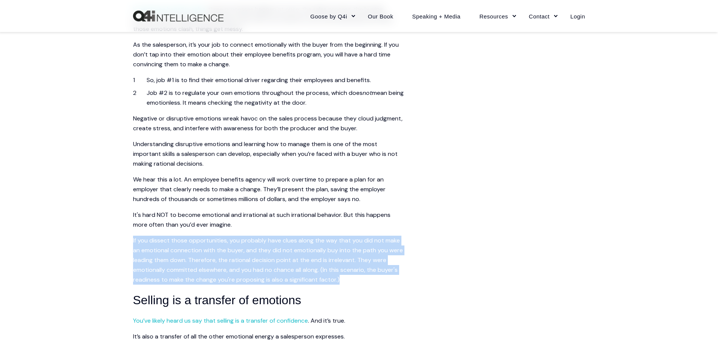
click at [435, 249] on main "Share article Link copied Summary In a recent blog, we talked about how emotion…" at bounding box center [359, 327] width 452 height 1375
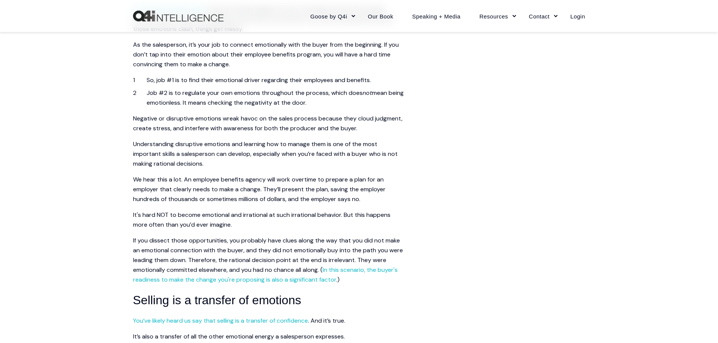
click at [435, 249] on main "Share article Link copied Summary In a recent blog, we talked about how emotion…" at bounding box center [359, 327] width 452 height 1375
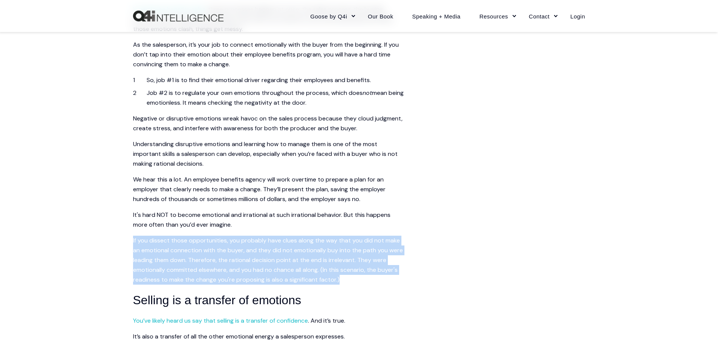
click at [435, 249] on main "Share article Link copied Summary In a recent blog, we talked about how emotion…" at bounding box center [359, 327] width 452 height 1375
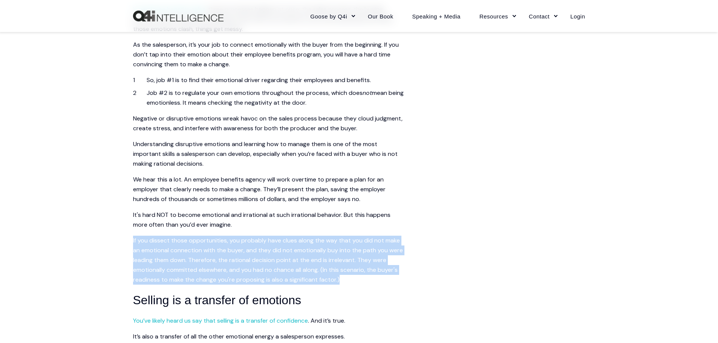
click at [567, 252] on main "Share article Link copied Summary In a recent blog, we talked about how emotion…" at bounding box center [359, 327] width 452 height 1375
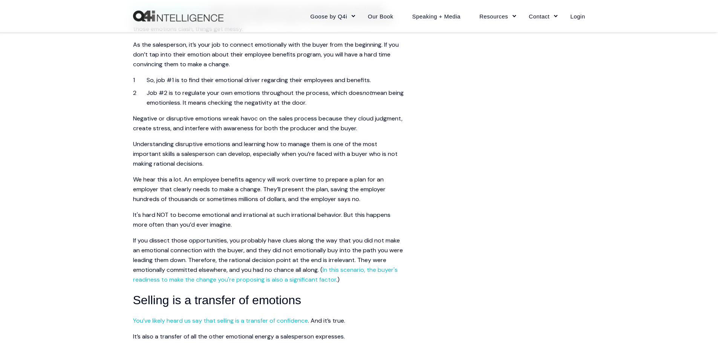
click at [567, 252] on main "Share article Link copied Summary In a recent blog, we talked about how emotion…" at bounding box center [359, 327] width 452 height 1375
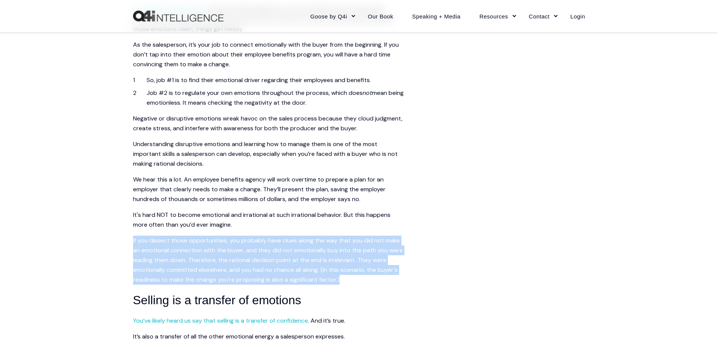
click at [567, 252] on main "Share article Link copied Summary In a recent blog, we talked about how emotion…" at bounding box center [359, 327] width 452 height 1375
click at [572, 252] on main "Share article Link copied Summary In a recent blog, we talked about how emotion…" at bounding box center [359, 327] width 452 height 1375
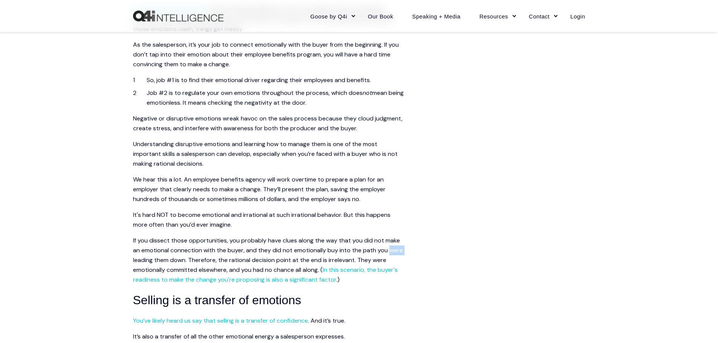
click at [572, 252] on main "Share article Link copied Summary In a recent blog, we talked about how emotion…" at bounding box center [359, 327] width 452 height 1375
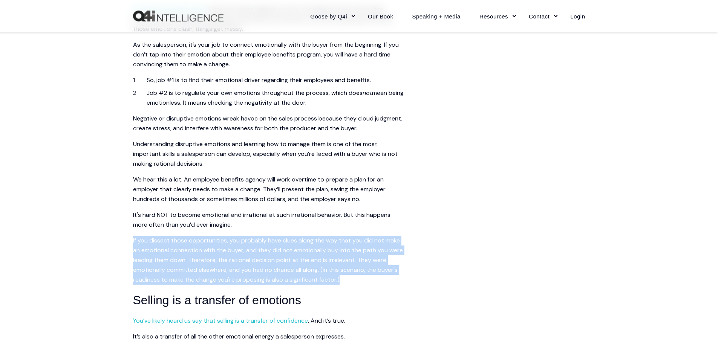
click at [572, 252] on main "Share article Link copied Summary In a recent blog, we talked about how emotion…" at bounding box center [359, 327] width 452 height 1375
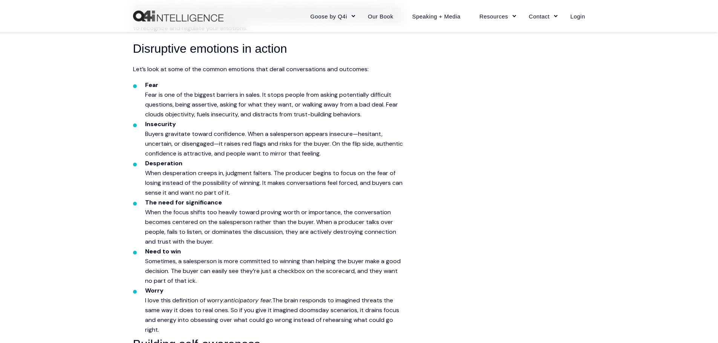
scroll to position [990, 0]
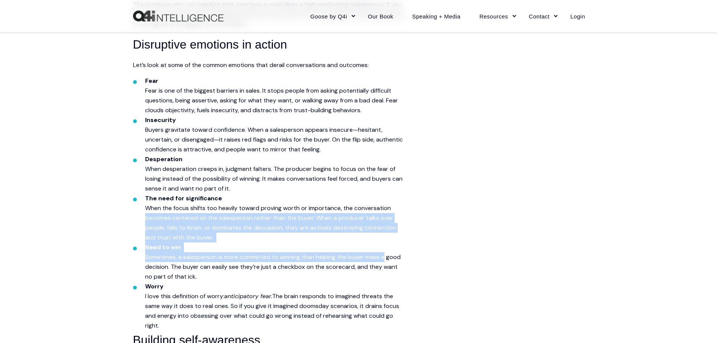
drag, startPoint x: 543, startPoint y: 259, endPoint x: 537, endPoint y: 199, distance: 60.2
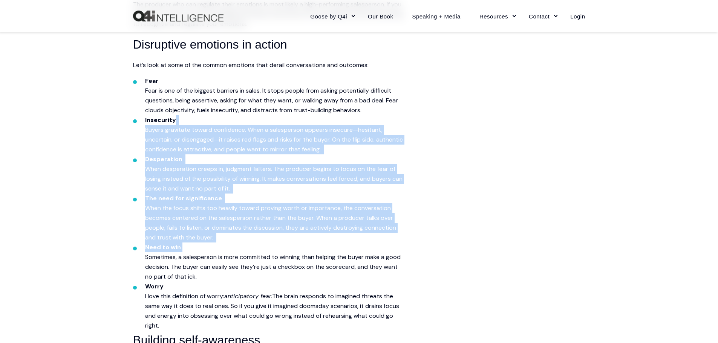
drag, startPoint x: 542, startPoint y: 119, endPoint x: 549, endPoint y: 250, distance: 132.0
click at [272, 172] on span "When desperation creeps in, judgment falters. The producer begins to focus on t…" at bounding box center [273, 178] width 257 height 27
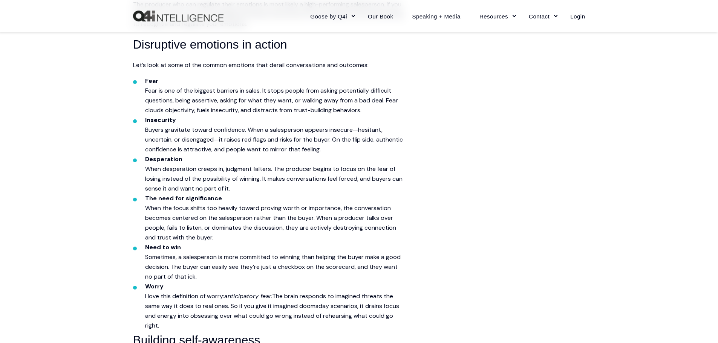
click at [272, 172] on span "When desperation creeps in, judgment falters. The producer begins to focus on t…" at bounding box center [273, 178] width 257 height 27
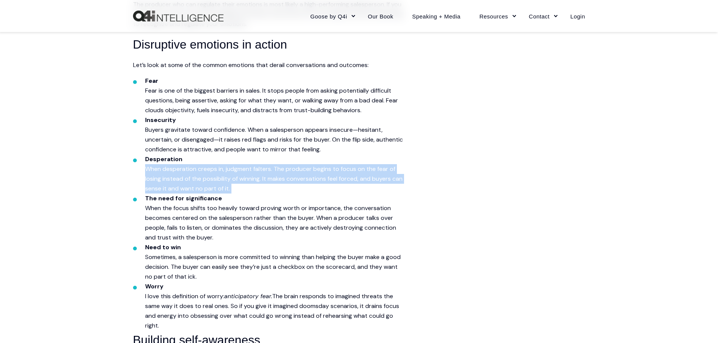
click at [272, 172] on span "When desperation creeps in, judgment falters. The producer begins to focus on t…" at bounding box center [273, 178] width 257 height 27
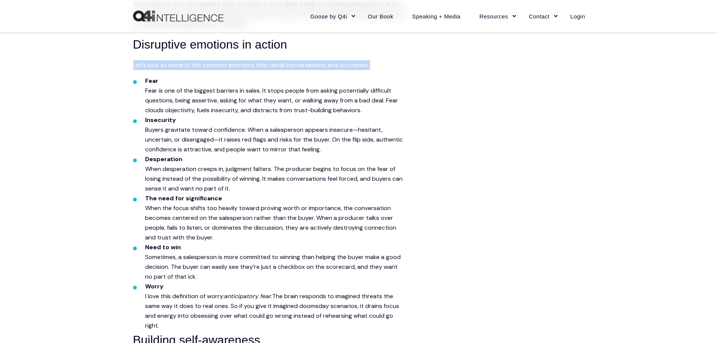
drag, startPoint x: 367, startPoint y: 64, endPoint x: 128, endPoint y: 67, distance: 238.5
click at [287, 136] on span "Buyers gravitate toward confidence. When a salesperson appears insecure—hesitan…" at bounding box center [274, 139] width 258 height 27
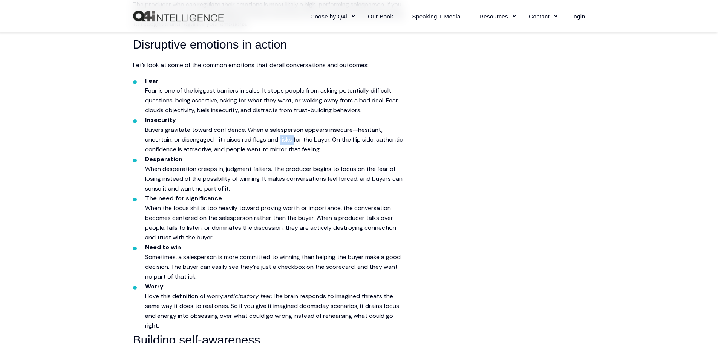
click at [287, 136] on span "Buyers gravitate toward confidence. When a salesperson appears insecure—hesitan…" at bounding box center [274, 139] width 258 height 27
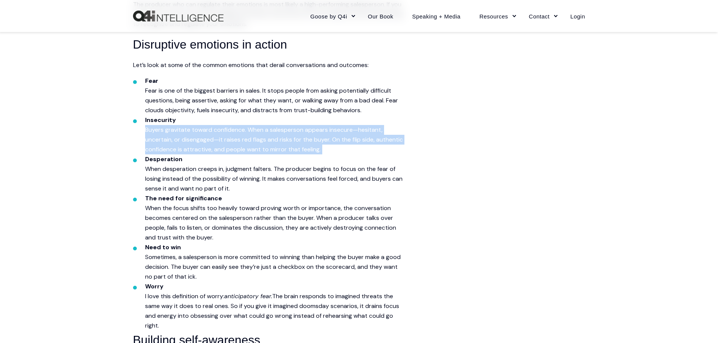
click at [287, 136] on span "Buyers gravitate toward confidence. When a salesperson appears insecure—hesitan…" at bounding box center [274, 139] width 258 height 27
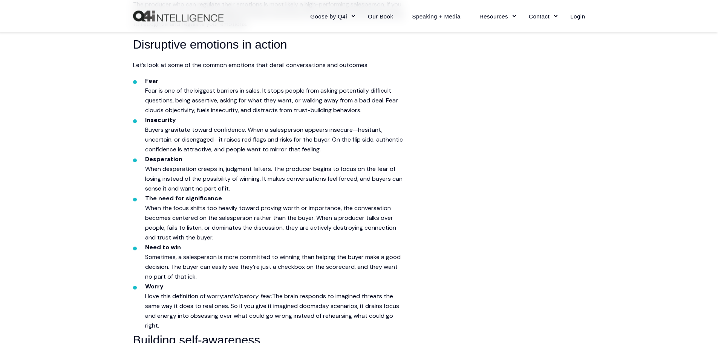
click at [288, 215] on span "When the focus shifts too heavily toward proving worth or importance, the conve…" at bounding box center [270, 222] width 251 height 37
click at [295, 171] on span "When desperation creeps in, judgment falters. The producer begins to focus on t…" at bounding box center [273, 178] width 257 height 27
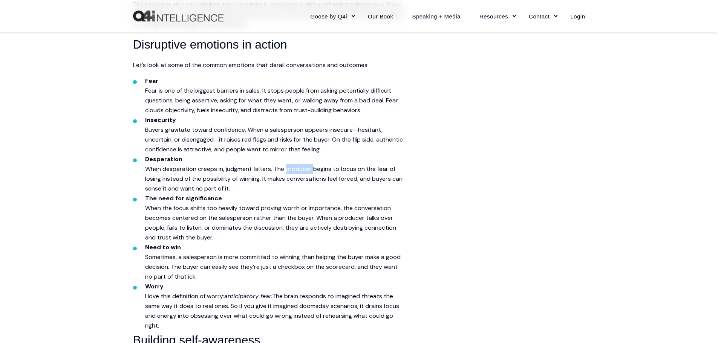
click at [295, 171] on span "When desperation creeps in, judgment falters. The producer begins to focus on t…" at bounding box center [273, 178] width 257 height 27
click at [274, 98] on span "Fear is one of the biggest barriers in sales. It stops people from asking poten…" at bounding box center [271, 100] width 253 height 27
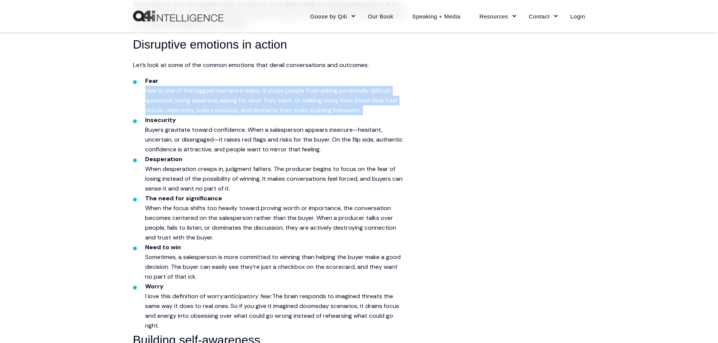
click at [274, 98] on span "Fear is one of the biggest barriers in sales. It stops people from asking poten…" at bounding box center [271, 100] width 253 height 27
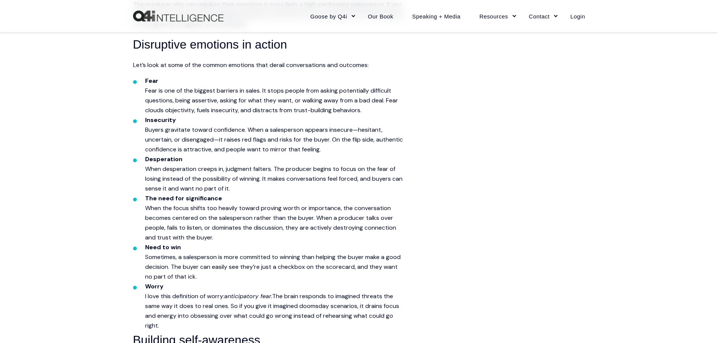
click at [308, 169] on span "When desperation creeps in, judgment falters. The producer begins to focus on t…" at bounding box center [273, 178] width 257 height 27
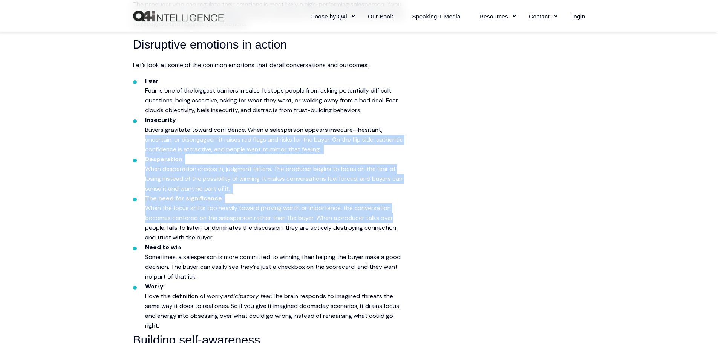
drag, startPoint x: 601, startPoint y: 126, endPoint x: 594, endPoint y: 236, distance: 110.6
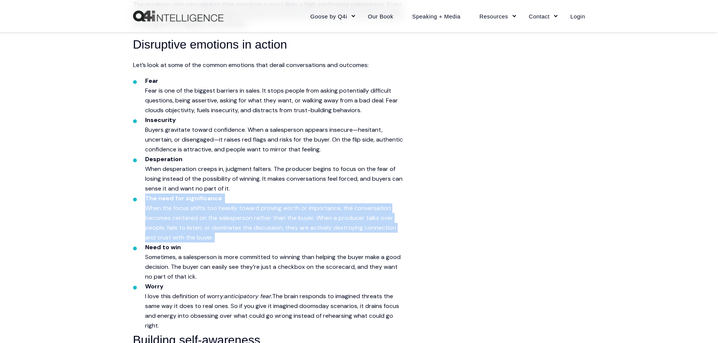
drag, startPoint x: 594, startPoint y: 236, endPoint x: 581, endPoint y: 193, distance: 45.3
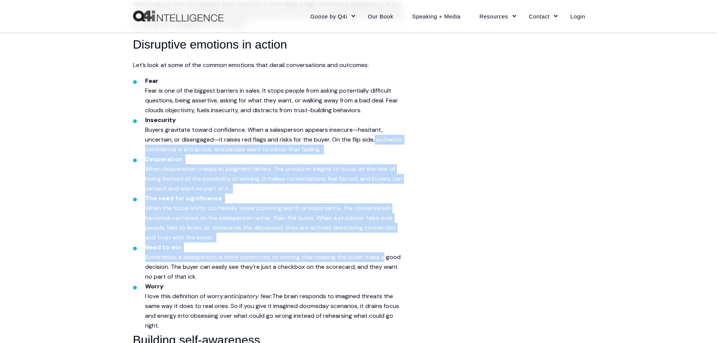
drag, startPoint x: 575, startPoint y: 142, endPoint x: 557, endPoint y: 252, distance: 111.5
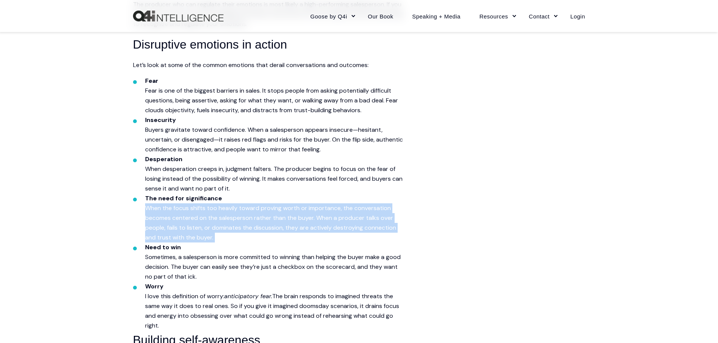
drag, startPoint x: 563, startPoint y: 230, endPoint x: 562, endPoint y: 192, distance: 38.1
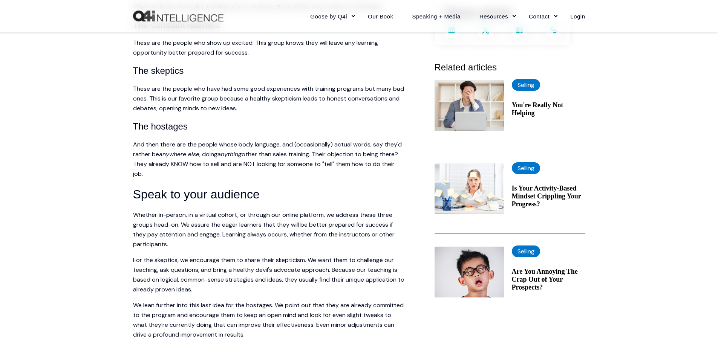
scroll to position [226, 0]
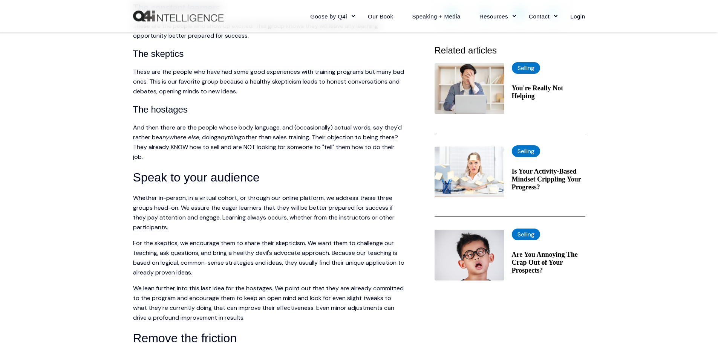
click at [263, 73] on p "These are the people who have had some good experiences with training programs …" at bounding box center [268, 81] width 271 height 29
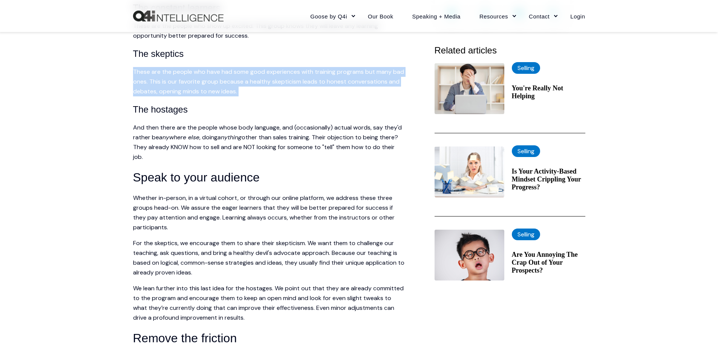
click at [263, 73] on p "These are the people who have had some good experiences with training programs …" at bounding box center [268, 81] width 271 height 29
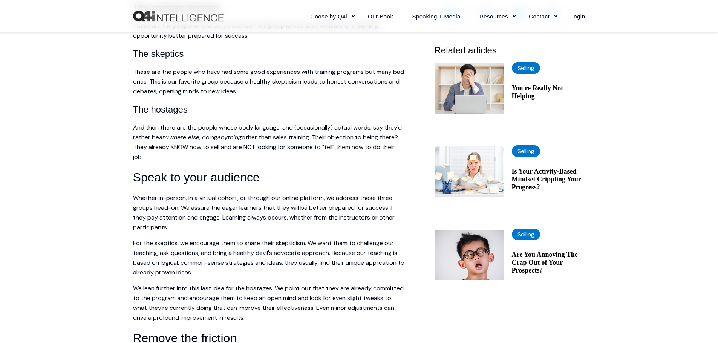
click at [144, 145] on p "And then there are the people whose body language, and (occasionally) actual wo…" at bounding box center [268, 142] width 271 height 39
click at [258, 77] on p "These are the people who have had some good experiences with training programs …" at bounding box center [268, 81] width 271 height 29
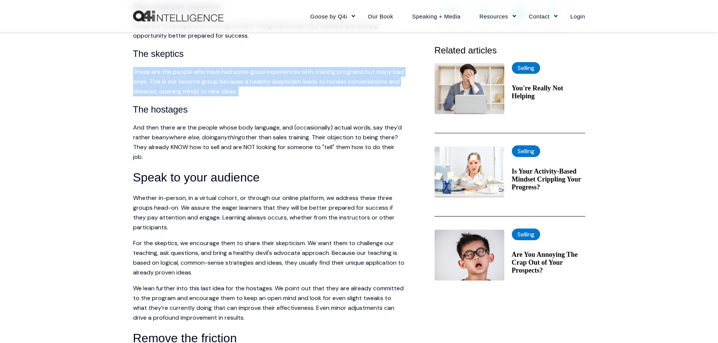
click at [258, 77] on p "These are the people who have had some good experiences with training programs …" at bounding box center [268, 81] width 271 height 29
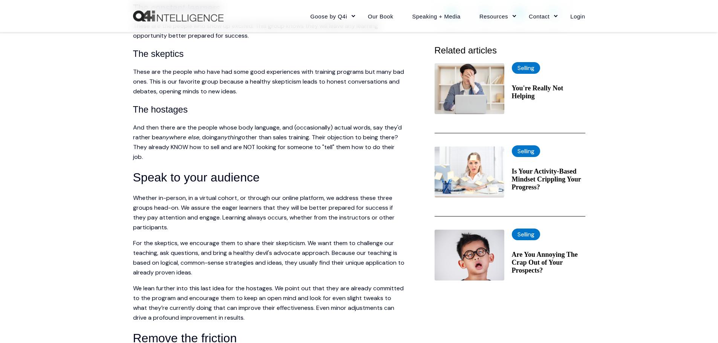
click at [377, 136] on p "And then there are the people whose body language, and (occasionally) actual wo…" at bounding box center [268, 142] width 271 height 39
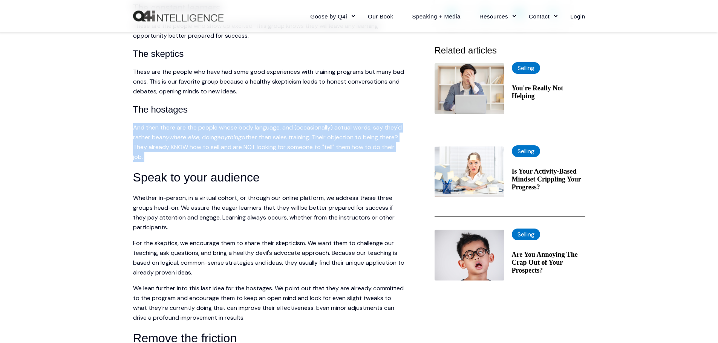
click at [377, 136] on p "And then there are the people whose body language, and (occasionally) actual wo…" at bounding box center [268, 142] width 271 height 39
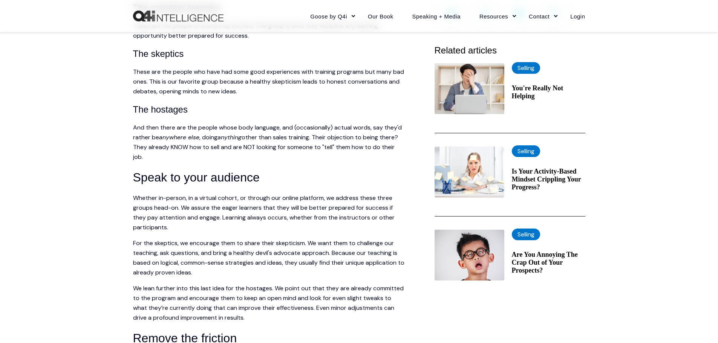
click at [263, 82] on p "These are the people who have had some good experiences with training programs …" at bounding box center [268, 81] width 271 height 29
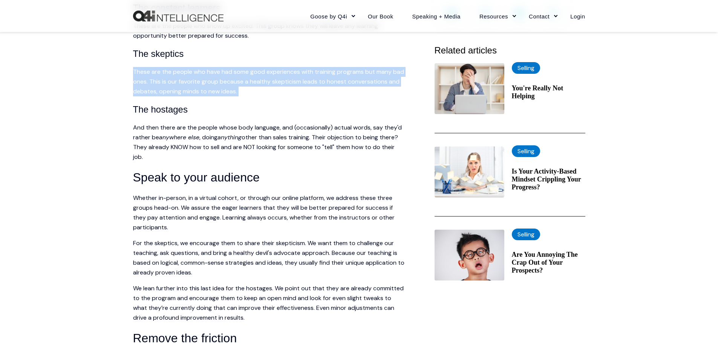
click at [263, 82] on p "These are the people who have had some good experiences with training programs …" at bounding box center [268, 81] width 271 height 29
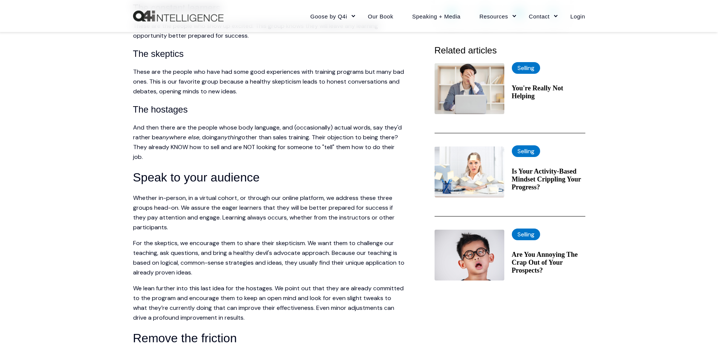
click at [262, 138] on p "And then there are the people whose body language, and (occasionally) actual wo…" at bounding box center [268, 142] width 271 height 39
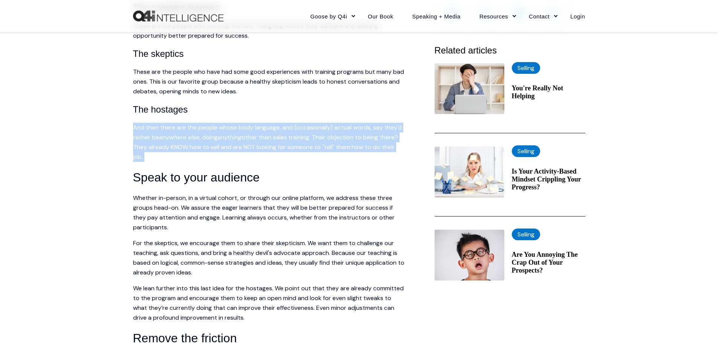
click at [262, 138] on p "And then there are the people whose body language, and (occasionally) actual wo…" at bounding box center [268, 142] width 271 height 39
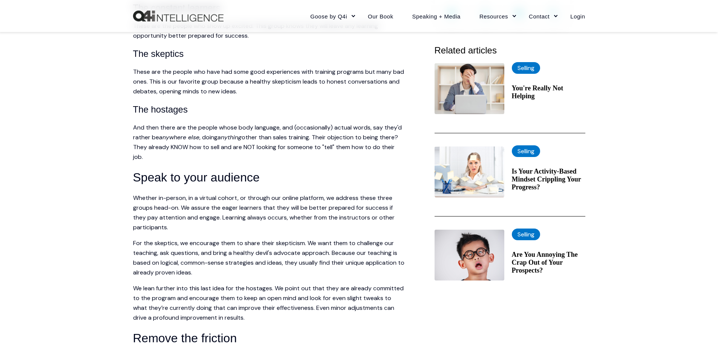
click at [261, 74] on p "These are the people who have had some good experiences with training programs …" at bounding box center [268, 81] width 271 height 29
click at [258, 129] on p "And then there are the people whose body language, and (occasionally) actual wo…" at bounding box center [268, 142] width 271 height 39
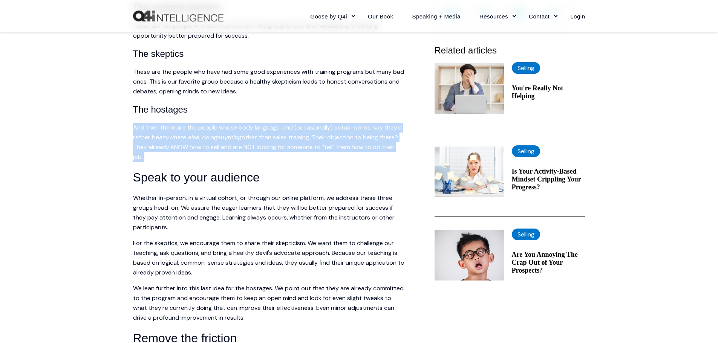
click at [258, 129] on p "And then there are the people whose body language, and (occasionally) actual wo…" at bounding box center [268, 142] width 271 height 39
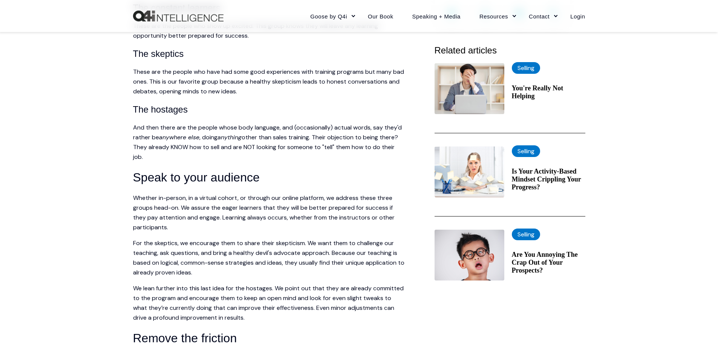
click at [255, 214] on p "Whether in-person, in a virtual cohort, or through our online platform, we addr…" at bounding box center [268, 212] width 271 height 39
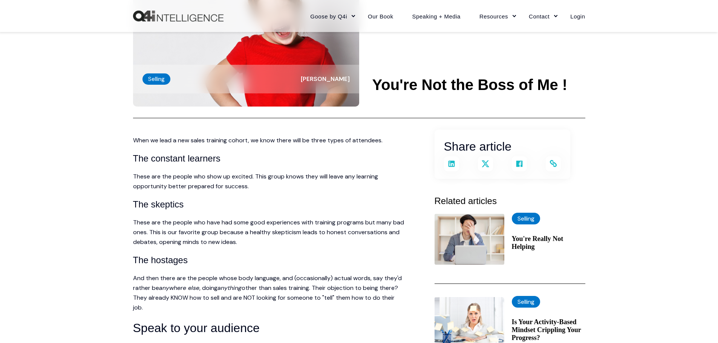
click at [255, 139] on p "When we lead a new sales training cohort, we know there will be three types of …" at bounding box center [268, 141] width 271 height 10
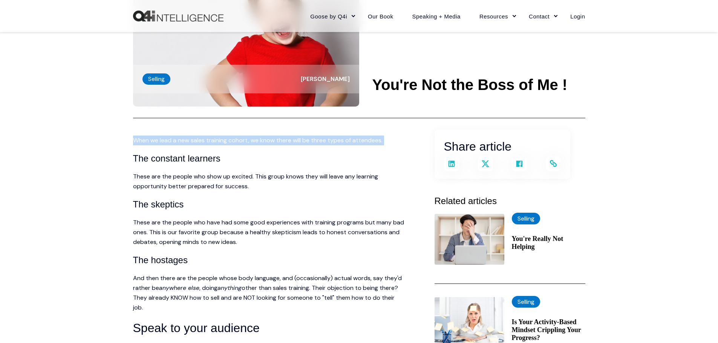
click at [255, 139] on p "When we lead a new sales training cohort, we know there will be three types of …" at bounding box center [268, 141] width 271 height 10
click at [269, 141] on p "When we lead a new sales training cohort, we know there will be three types of …" at bounding box center [268, 141] width 271 height 10
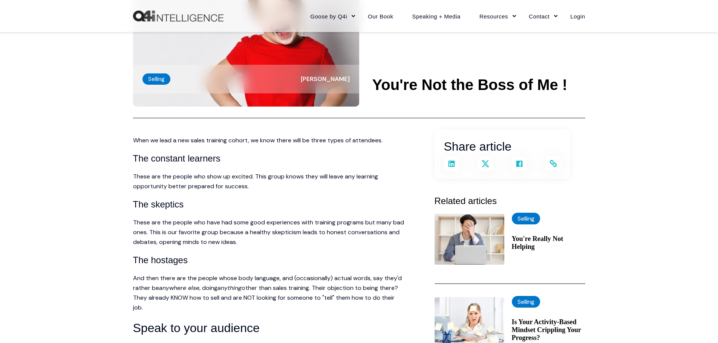
click at [269, 141] on p "When we lead a new sales training cohort, we know there will be three types of …" at bounding box center [268, 141] width 271 height 10
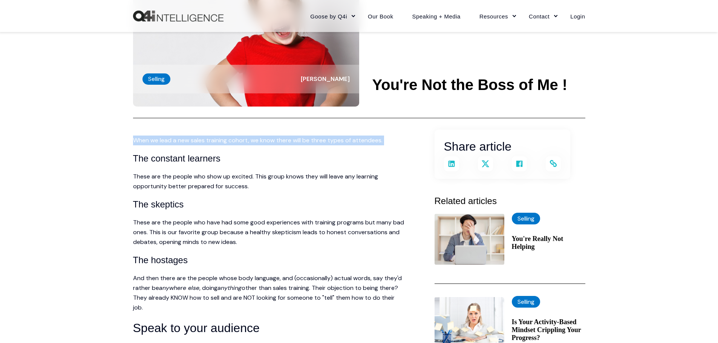
click at [269, 141] on p "When we lead a new sales training cohort, we know there will be three types of …" at bounding box center [268, 141] width 271 height 10
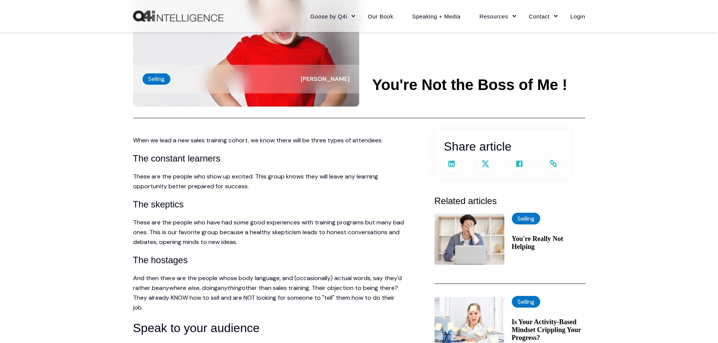
click at [269, 141] on p "When we lead a new sales training cohort, we know there will be three types of …" at bounding box center [268, 141] width 271 height 10
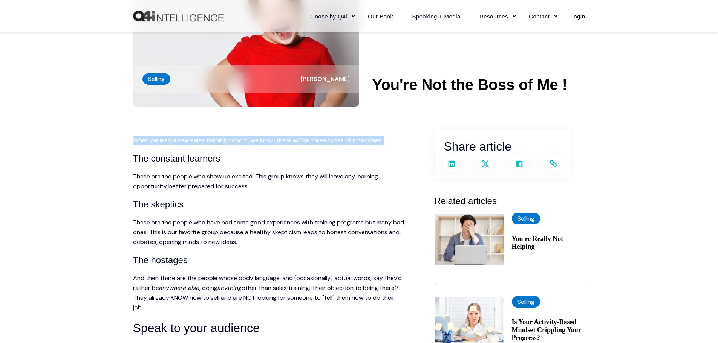
click at [269, 141] on p "When we lead a new sales training cohort, we know there will be three types of …" at bounding box center [268, 141] width 271 height 10
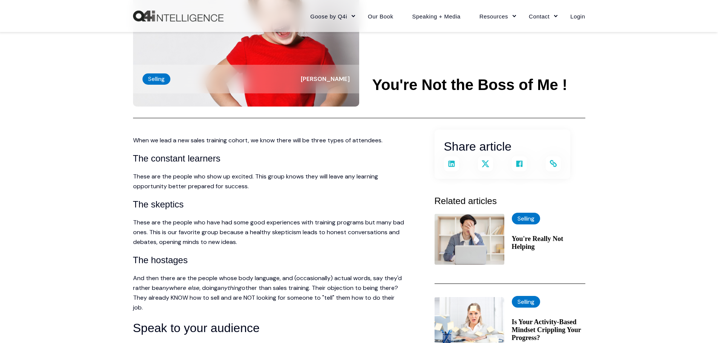
click at [260, 175] on p "These are the people who show up excited. This group knows they will leave any …" at bounding box center [268, 182] width 271 height 20
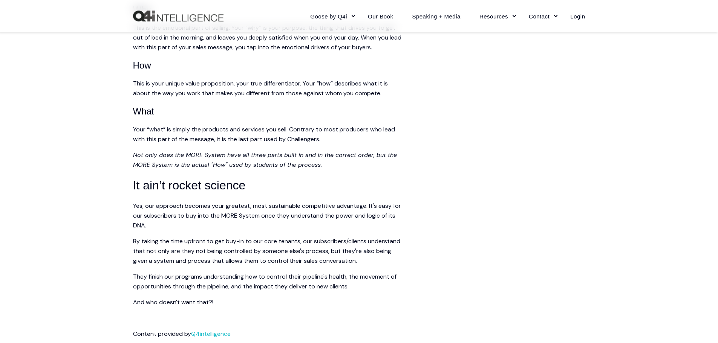
scroll to position [1469, 0]
